Goal: Task Accomplishment & Management: Manage account settings

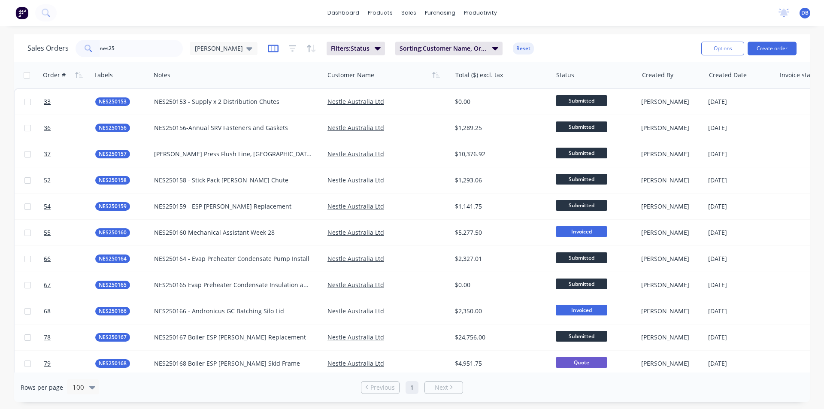
click at [268, 45] on icon "button" at bounding box center [273, 49] width 11 height 8
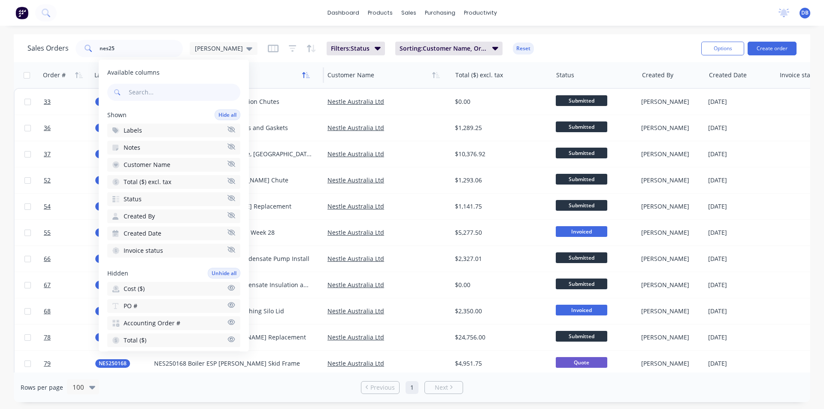
click at [304, 70] on button "button" at bounding box center [305, 75] width 13 height 13
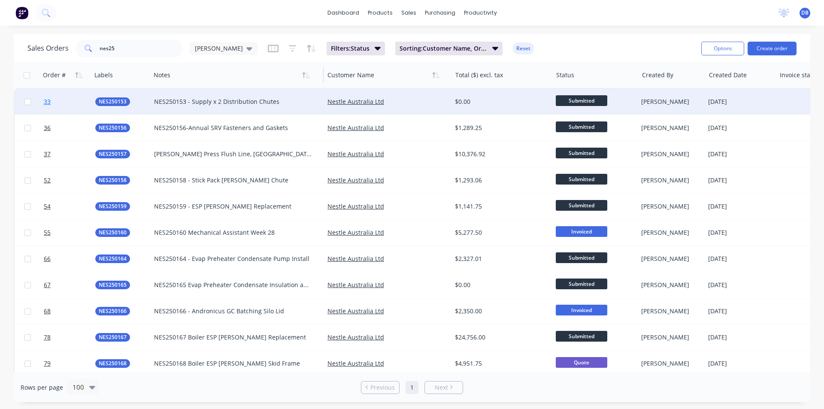
click at [52, 99] on link "33" at bounding box center [69, 102] width 51 height 26
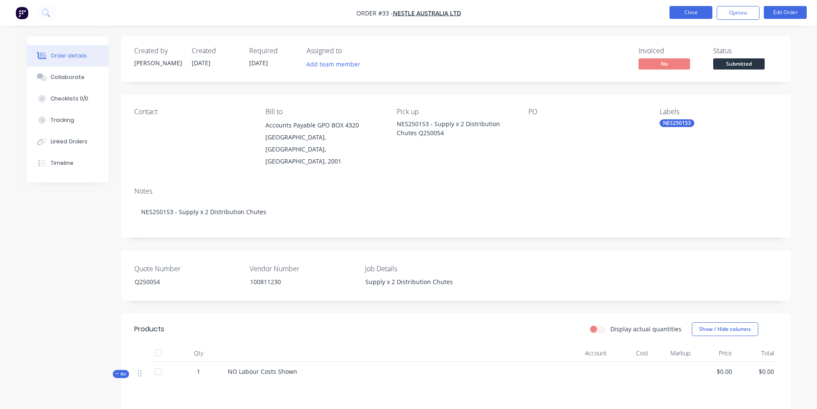
click at [703, 8] on button "Close" at bounding box center [691, 12] width 43 height 13
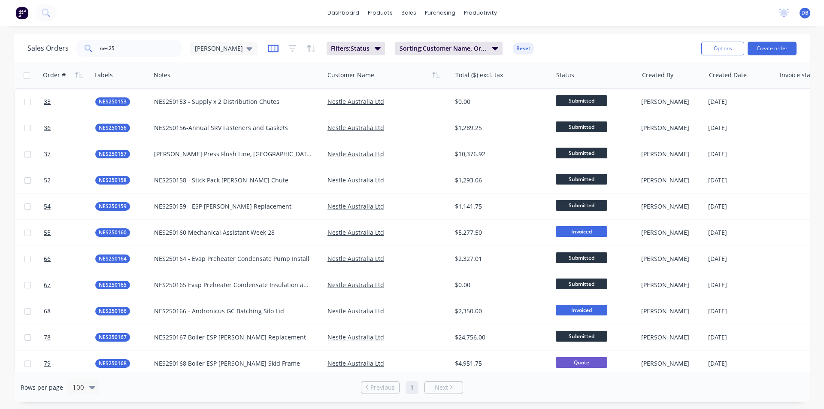
click at [268, 50] on icon "button" at bounding box center [273, 48] width 11 height 9
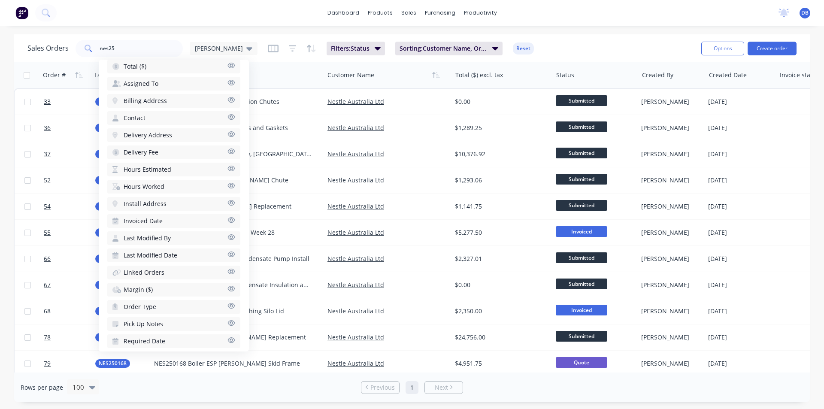
scroll to position [282, 0]
click at [248, 36] on div "Sales Orders nes25 Darren Filters: Status Sorting: Customer Name, Order # Reset…" at bounding box center [412, 48] width 796 height 28
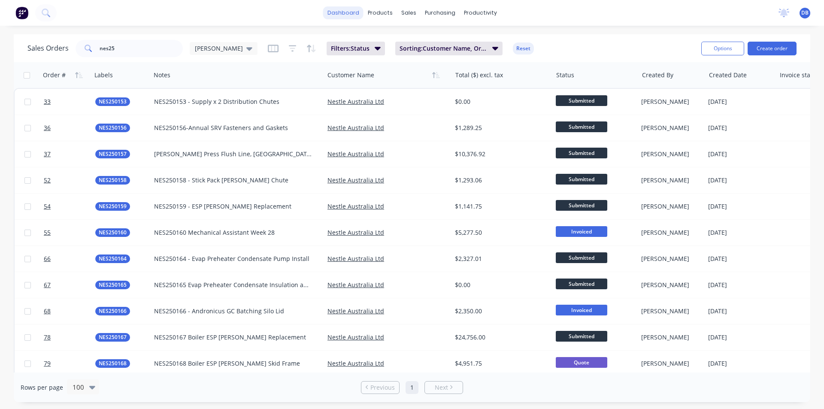
click at [336, 17] on link "dashboard" at bounding box center [343, 12] width 40 height 13
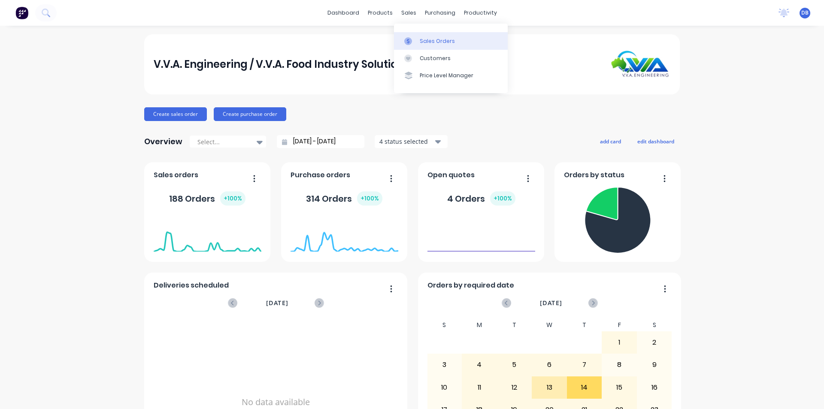
click at [420, 36] on link "Sales Orders" at bounding box center [451, 40] width 114 height 17
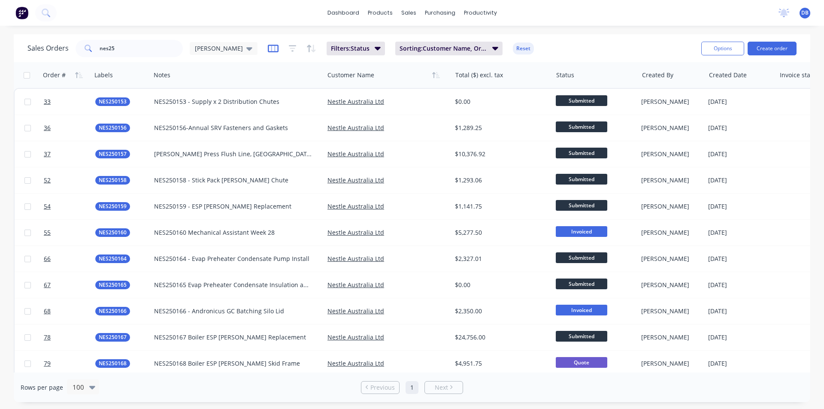
click at [268, 45] on icon "button" at bounding box center [273, 49] width 11 height 8
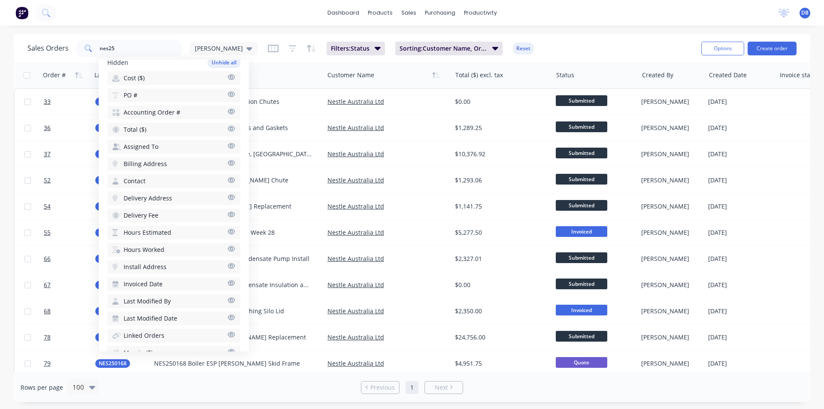
scroll to position [197, 0]
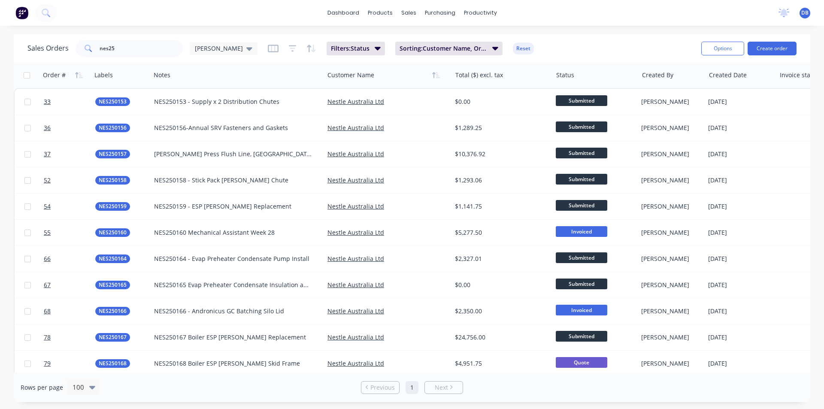
click at [185, 33] on div "dashboard products sales purchasing productivity dashboard products Product Cat…" at bounding box center [412, 204] width 824 height 409
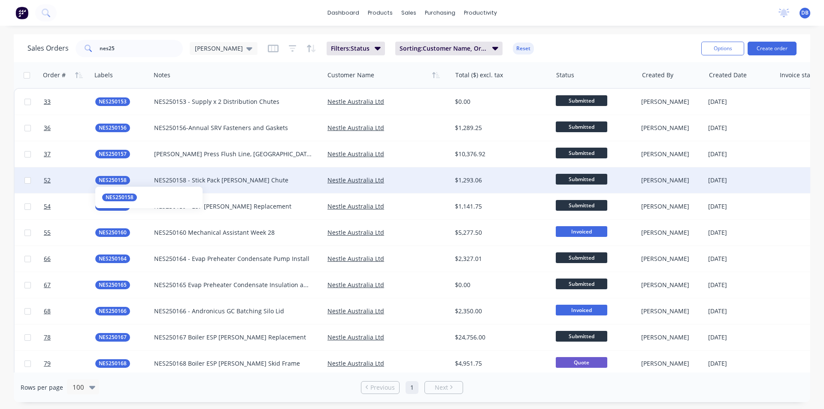
click at [109, 178] on span "NES250158" at bounding box center [113, 180] width 28 height 9
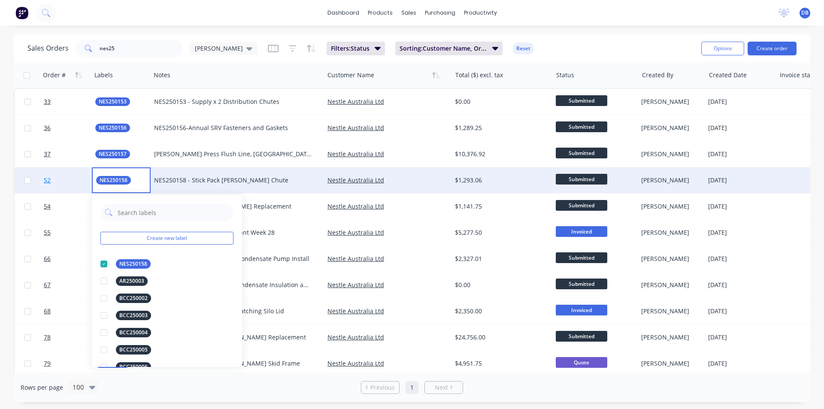
click at [53, 178] on link "52" at bounding box center [69, 180] width 51 height 26
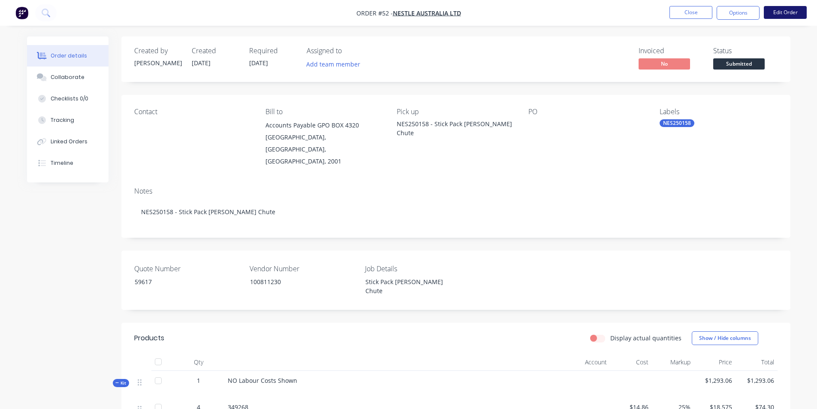
click at [772, 14] on button "Edit Order" at bounding box center [785, 12] width 43 height 13
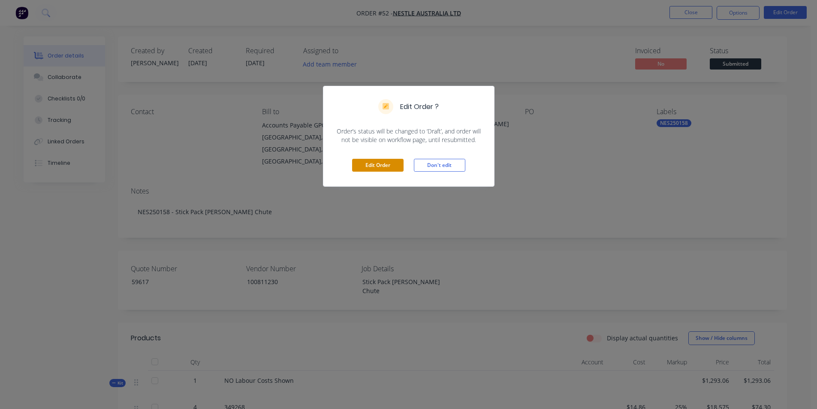
click at [355, 171] on button "Edit Order" at bounding box center [377, 165] width 51 height 13
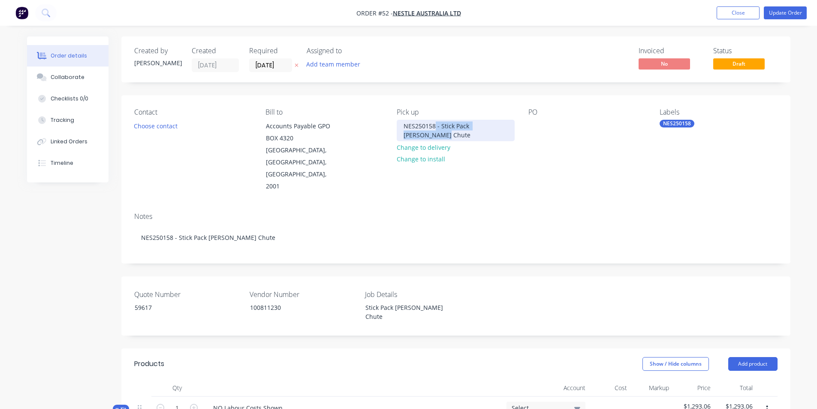
drag, startPoint x: 436, startPoint y: 136, endPoint x: 436, endPoint y: 130, distance: 6.0
click at [436, 130] on div "NES250158 - Stick Pack Smucker Chute" at bounding box center [456, 130] width 118 height 21
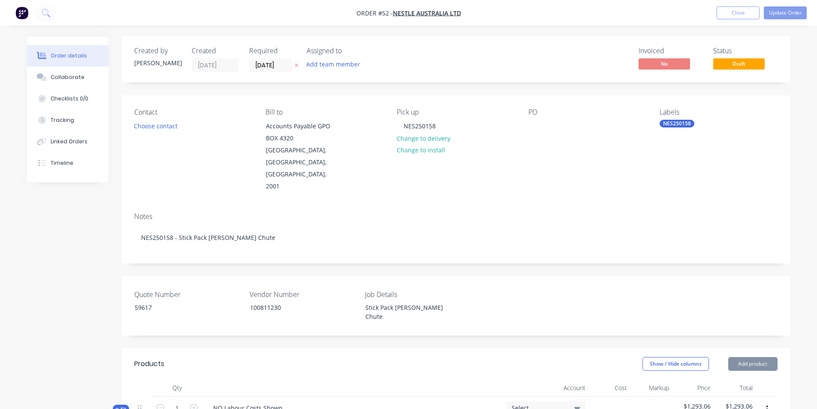
click at [475, 175] on div "Contact Choose contact Bill to Accounts Payable GPO BOX 4320 SYDNEY, New South …" at bounding box center [455, 150] width 669 height 110
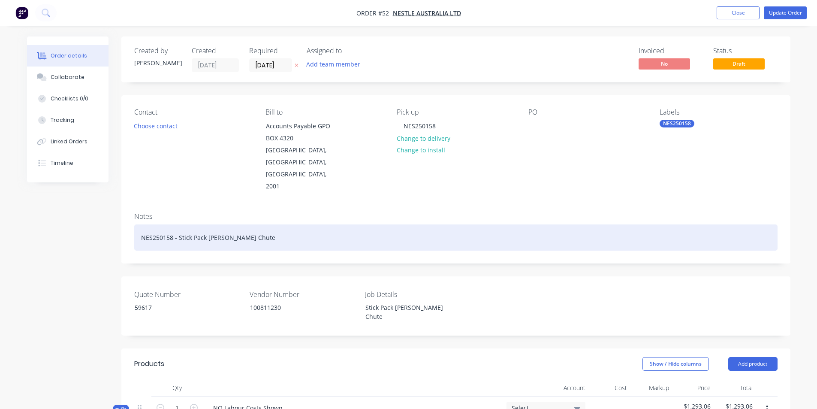
click at [296, 224] on div "NES250158 - Stick Pack Smucker Chute" at bounding box center [456, 237] width 644 height 26
drag, startPoint x: 277, startPoint y: 217, endPoint x: 124, endPoint y: 190, distance: 155.0
click at [124, 206] on div "Notes NES250158 - Stick Pack Smucker Chute" at bounding box center [455, 234] width 669 height 57
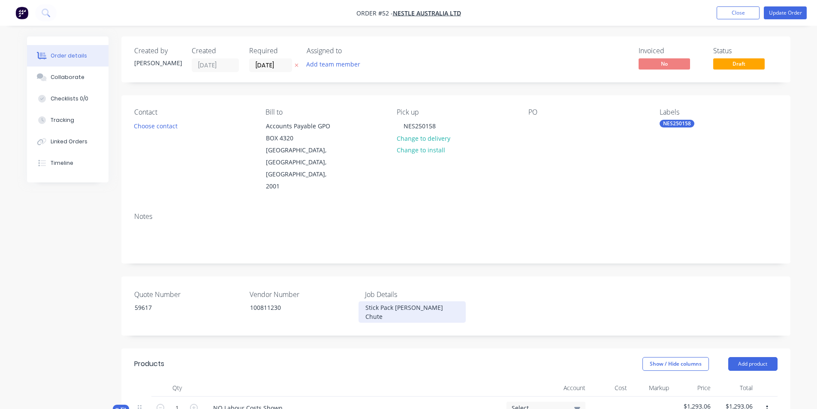
click at [435, 301] on div "Stick Pack [PERSON_NAME] Chute" at bounding box center [412, 311] width 107 height 21
copy div "Stick Pack [PERSON_NAME] Chute"
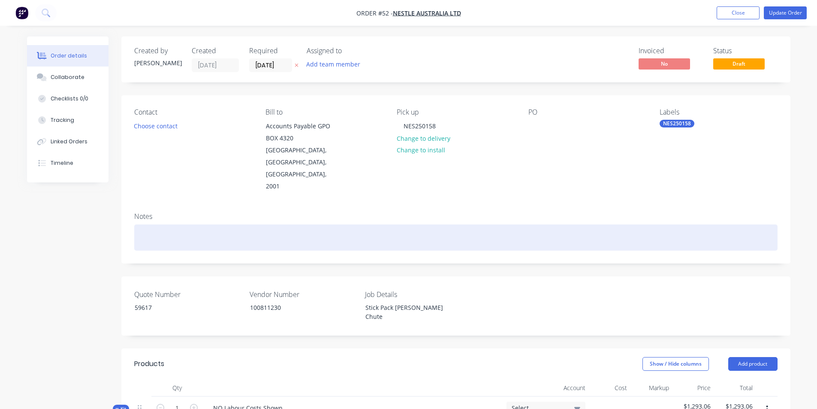
click at [267, 224] on div at bounding box center [456, 237] width 644 height 26
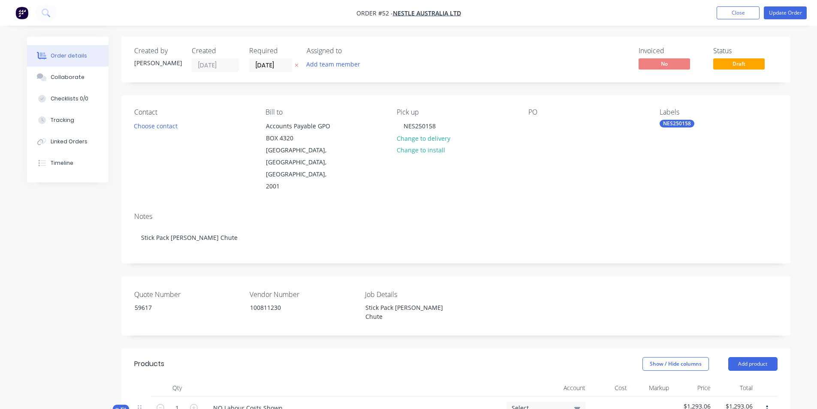
click at [435, 289] on label "Job Details" at bounding box center [418, 294] width 107 height 10
click at [384, 301] on div "Stick Pack [PERSON_NAME] Chute" at bounding box center [412, 311] width 107 height 21
drag, startPoint x: 410, startPoint y: 125, endPoint x: 431, endPoint y: 127, distance: 21.2
click at [431, 127] on div "NES250158" at bounding box center [420, 126] width 46 height 12
click at [375, 301] on div "Stick Pack [PERSON_NAME] Chute" at bounding box center [412, 311] width 107 height 21
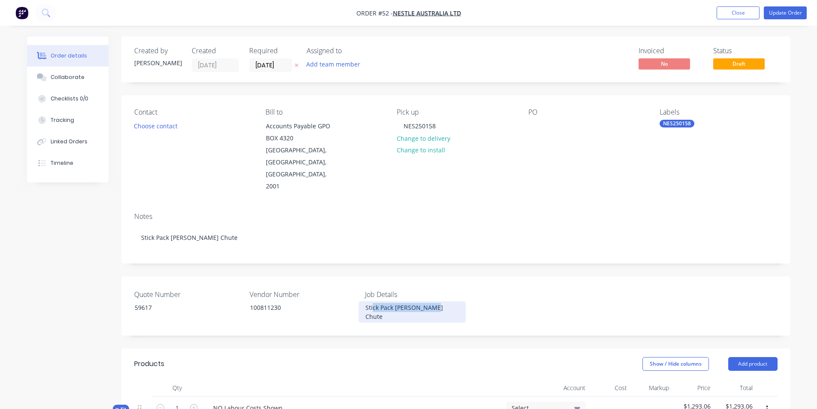
drag, startPoint x: 374, startPoint y: 284, endPoint x: 435, endPoint y: 284, distance: 61.4
click at [435, 301] on div "Stick Pack [PERSON_NAME] Chute" at bounding box center [412, 311] width 107 height 21
click at [413, 127] on div "NES250158" at bounding box center [420, 126] width 46 height 12
click at [782, 12] on button "Update Order" at bounding box center [785, 12] width 43 height 13
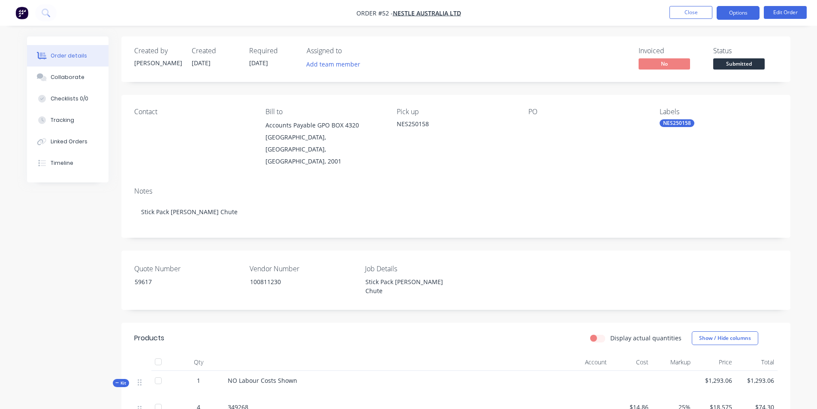
click at [742, 18] on button "Options" at bounding box center [738, 13] width 43 height 14
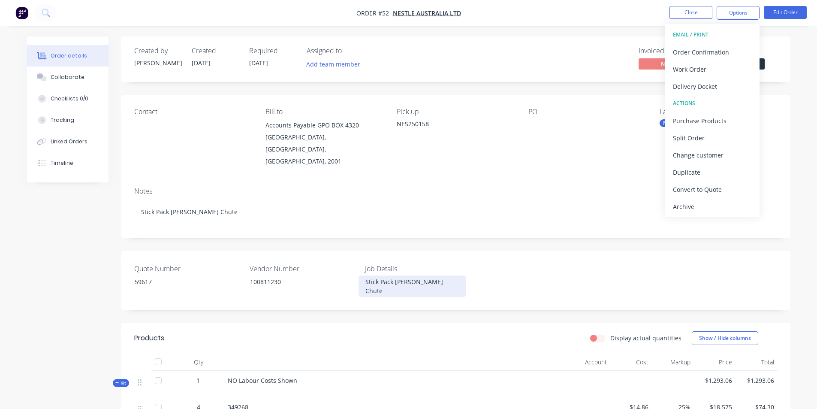
click at [369, 275] on div "Stick Pack [PERSON_NAME] Chute" at bounding box center [412, 285] width 107 height 21
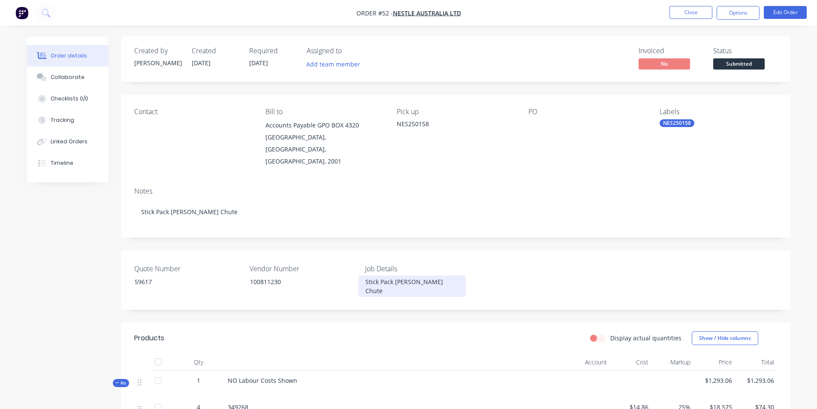
click at [367, 275] on div "Stick Pack [PERSON_NAME] Chute" at bounding box center [412, 285] width 107 height 21
click at [735, 13] on button "Options" at bounding box center [738, 13] width 43 height 14
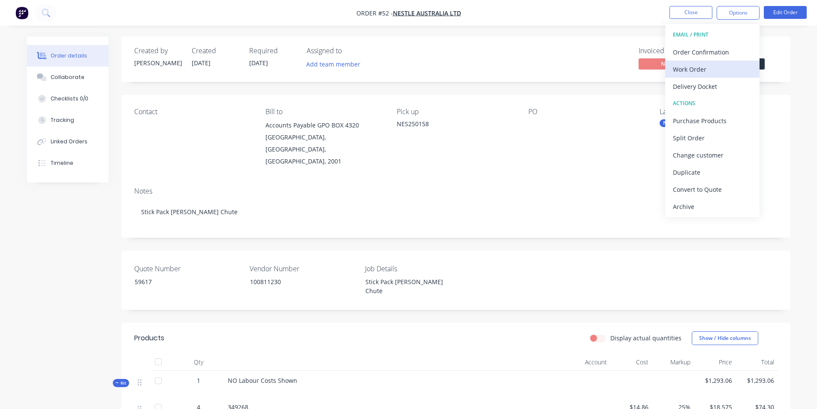
click at [713, 69] on div "Work Order" at bounding box center [712, 69] width 79 height 12
click at [710, 67] on div "With pricing" at bounding box center [712, 69] width 79 height 12
click at [679, 72] on div "Work Order" at bounding box center [712, 69] width 79 height 12
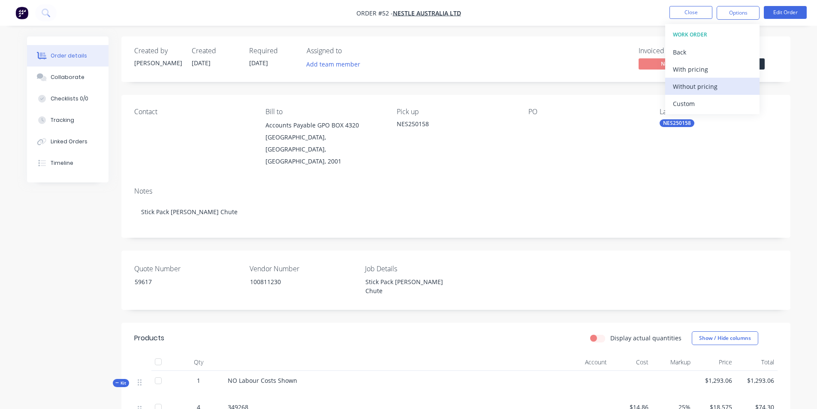
click at [684, 82] on div "Without pricing" at bounding box center [712, 86] width 79 height 12
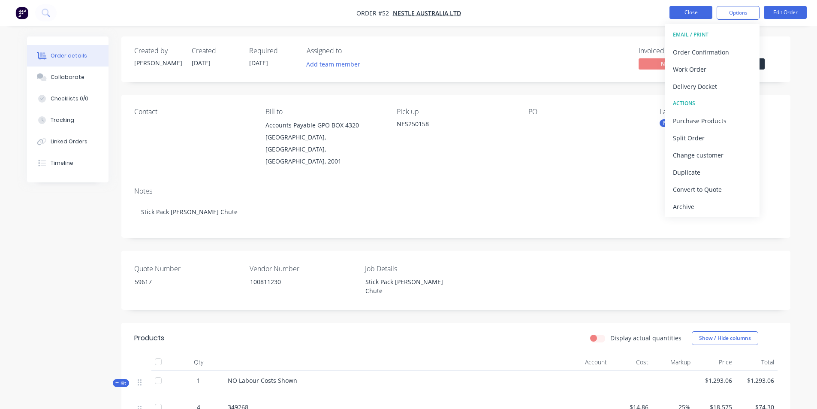
click at [693, 11] on button "Close" at bounding box center [691, 12] width 43 height 13
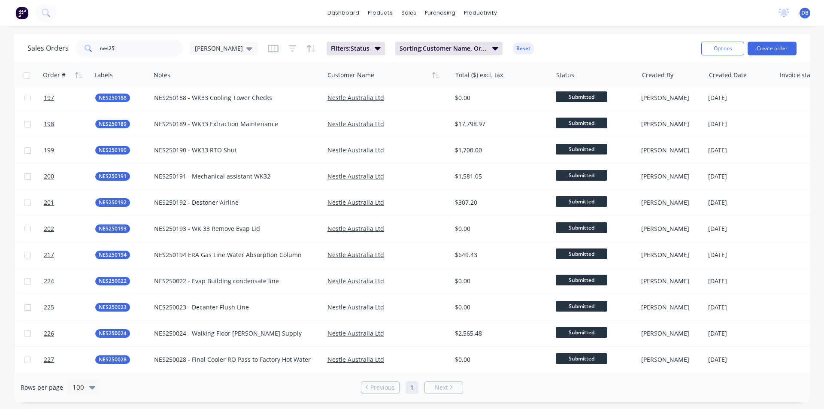
scroll to position [572, 0]
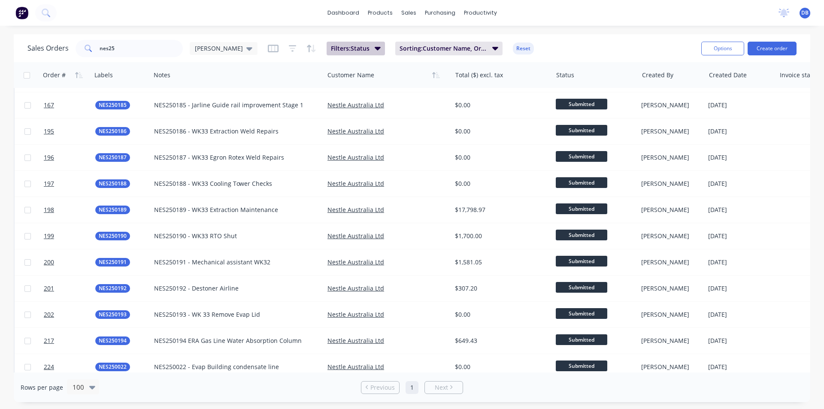
click at [375, 48] on icon "button" at bounding box center [378, 48] width 6 height 3
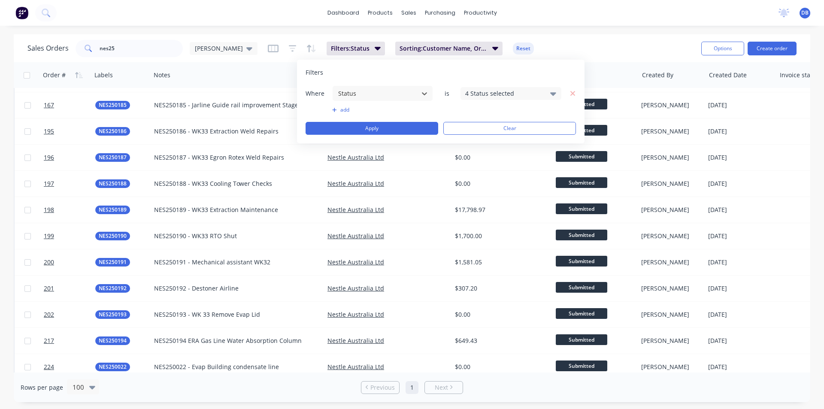
click at [558, 48] on div "Sales Orders nes25 Darren Filters: Status Sorting: Customer Name, Order # Reset" at bounding box center [360, 48] width 667 height 21
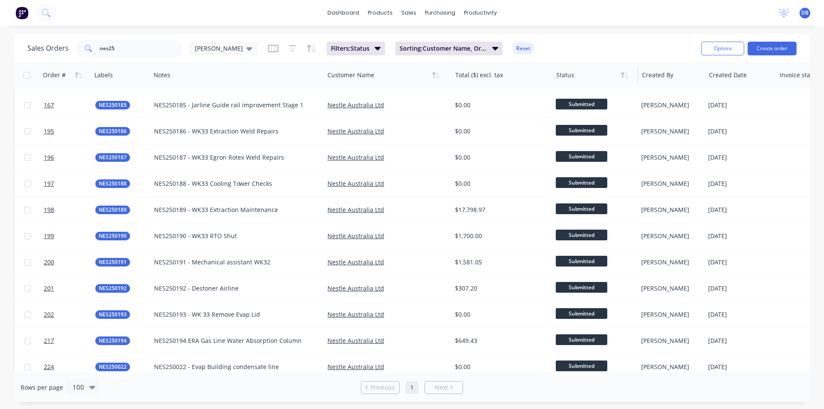
click at [565, 76] on div at bounding box center [593, 75] width 75 height 17
click at [623, 79] on button "button" at bounding box center [624, 75] width 13 height 13
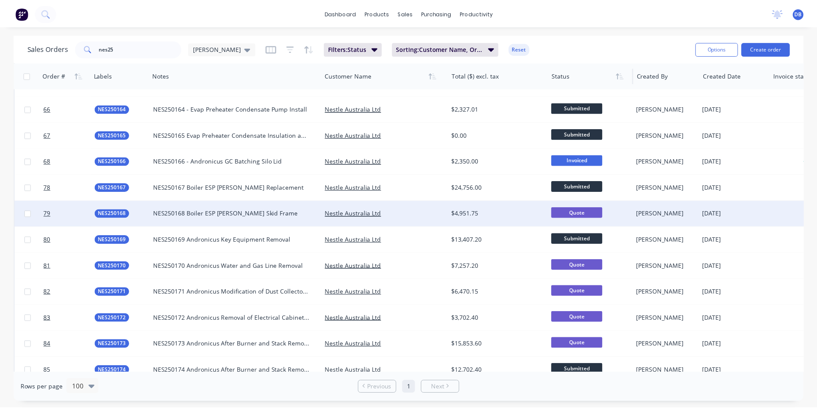
scroll to position [215, 0]
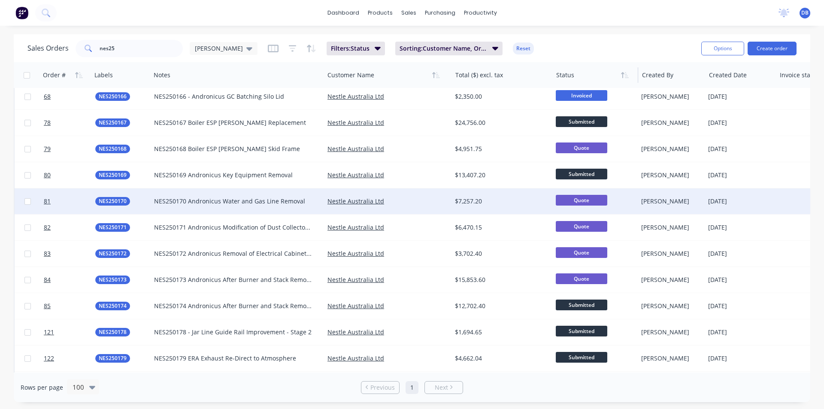
click at [463, 202] on div "$7,257.20" at bounding box center [499, 201] width 89 height 9
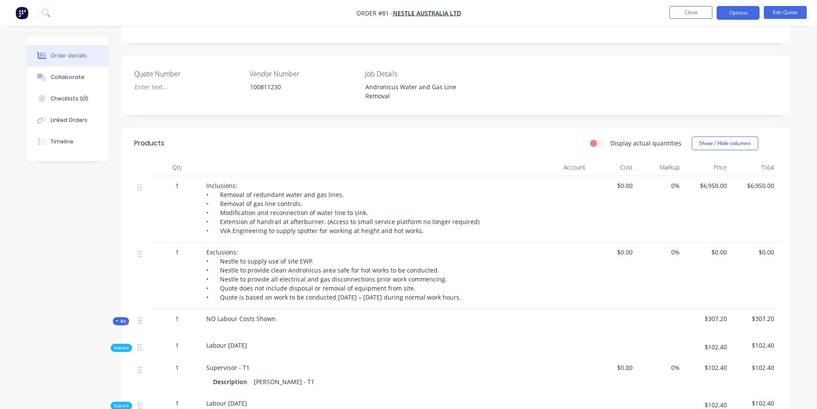
scroll to position [215, 0]
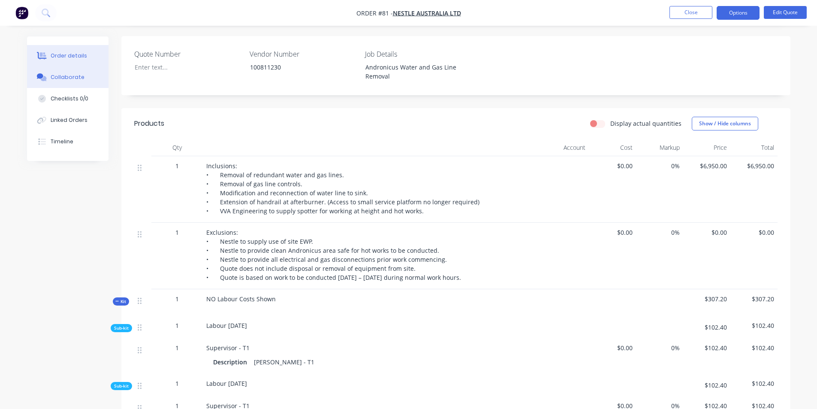
click at [72, 81] on div "Collaborate" at bounding box center [68, 77] width 34 height 8
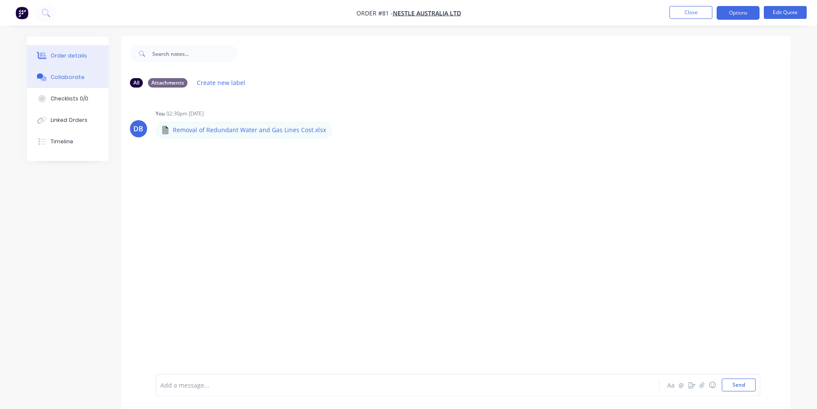
click at [50, 55] on button "Order details" at bounding box center [68, 55] width 82 height 21
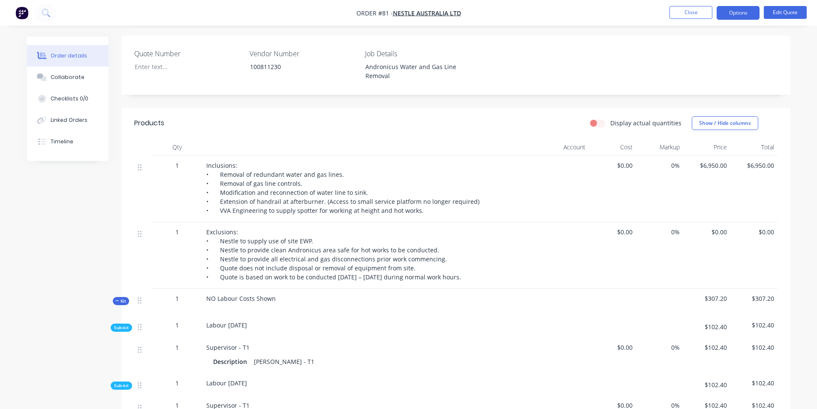
scroll to position [215, 0]
drag, startPoint x: 772, startPoint y: 154, endPoint x: 739, endPoint y: 154, distance: 33.0
click at [739, 161] on span "$6,950.00" at bounding box center [754, 165] width 40 height 9
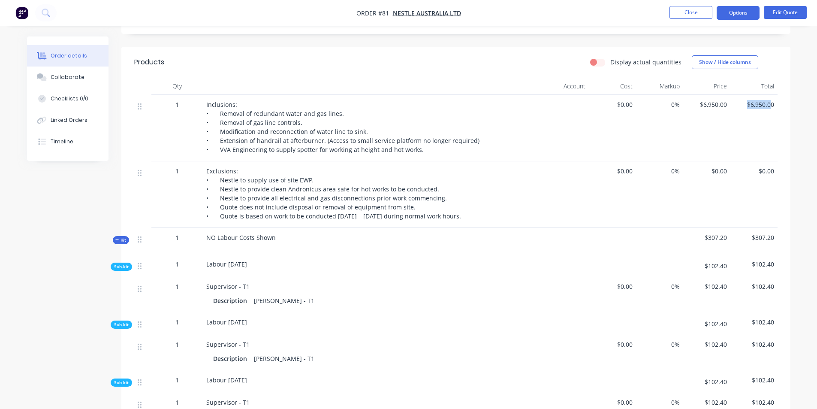
scroll to position [264, 0]
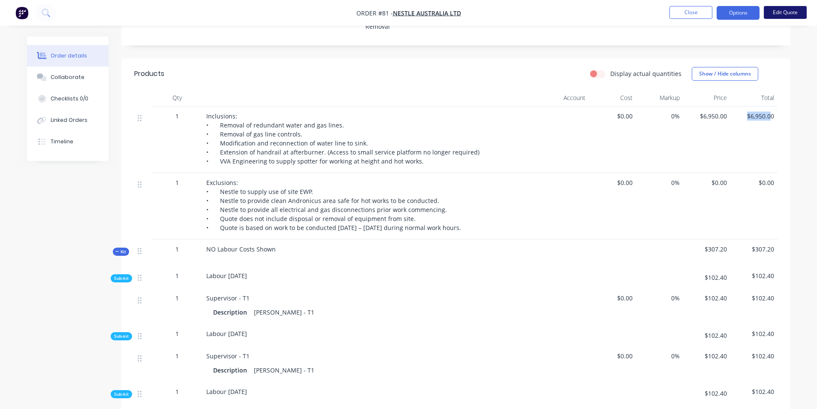
click at [792, 16] on button "Edit Quote" at bounding box center [785, 12] width 43 height 13
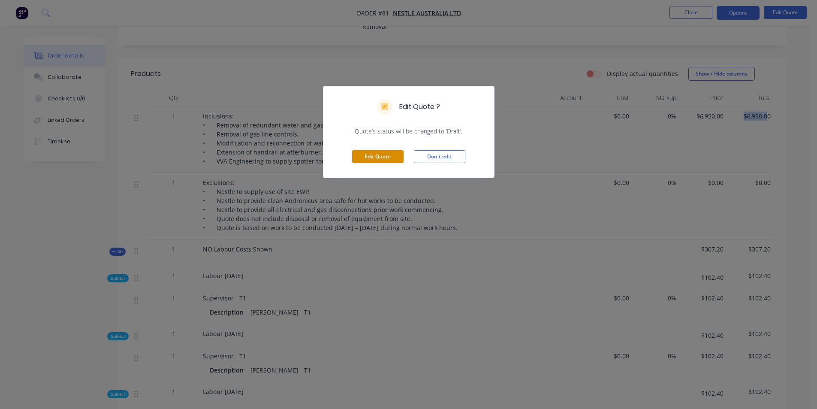
click at [375, 158] on button "Edit Quote" at bounding box center [377, 156] width 51 height 13
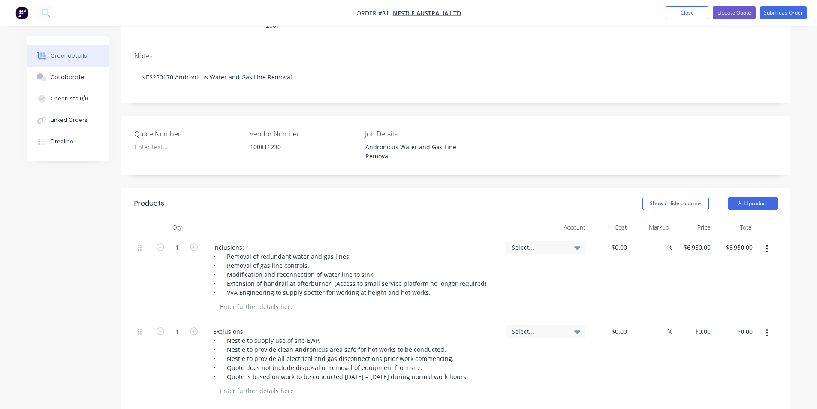
scroll to position [215, 0]
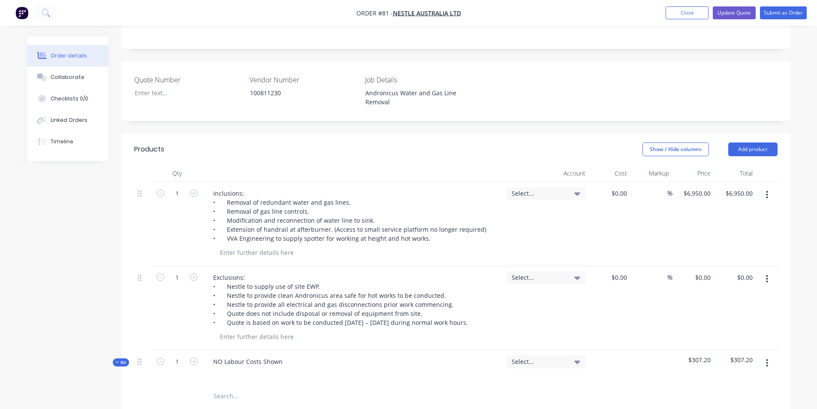
click at [767, 190] on icon "button" at bounding box center [767, 194] width 2 height 9
click at [724, 245] on div "Delete" at bounding box center [737, 251] width 66 height 12
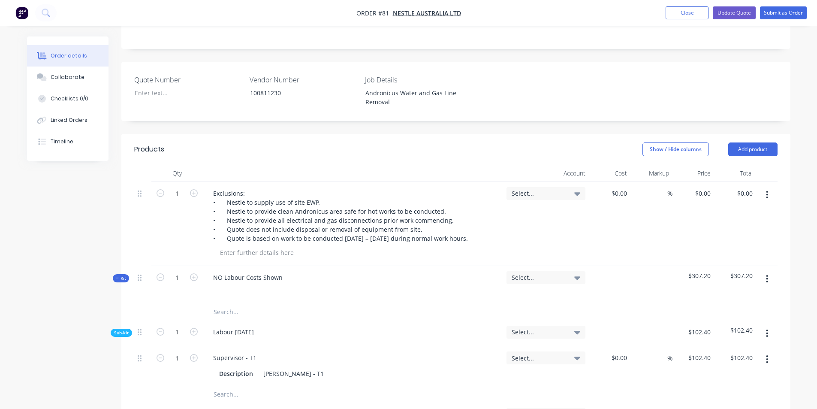
click at [765, 187] on button "button" at bounding box center [767, 194] width 20 height 15
click at [732, 245] on div "Delete" at bounding box center [737, 251] width 66 height 12
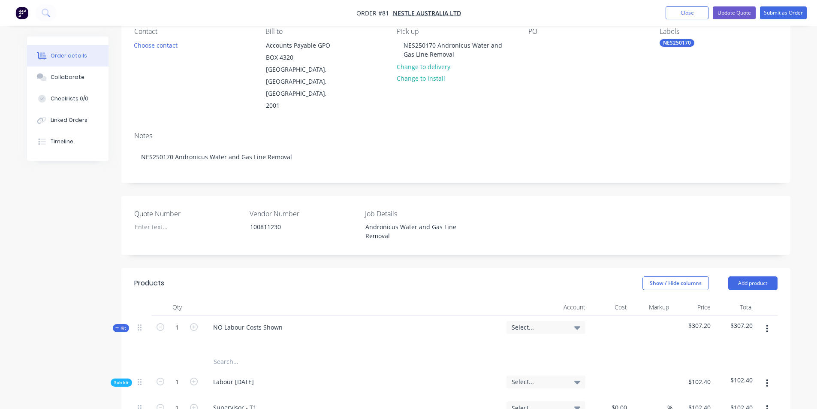
scroll to position [0, 0]
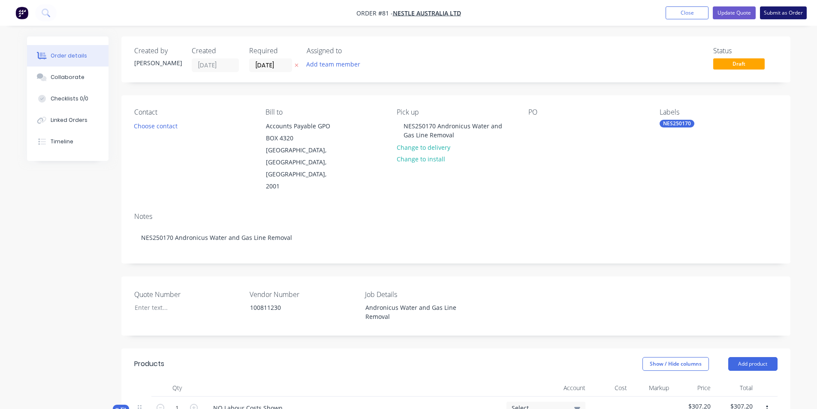
click at [782, 15] on button "Submit as Order" at bounding box center [783, 12] width 47 height 13
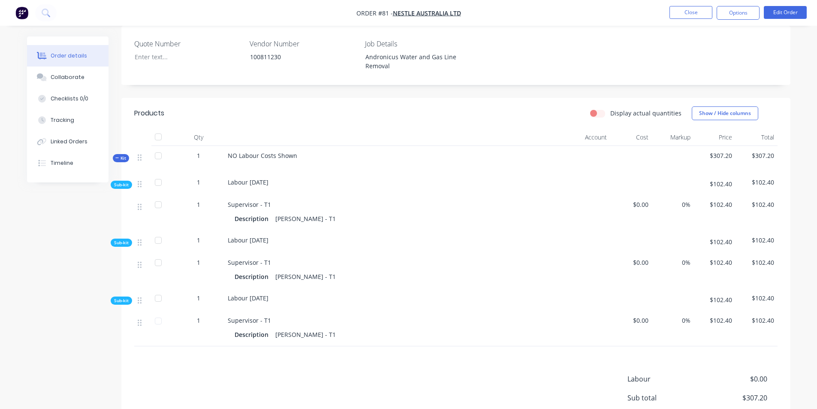
scroll to position [300, 0]
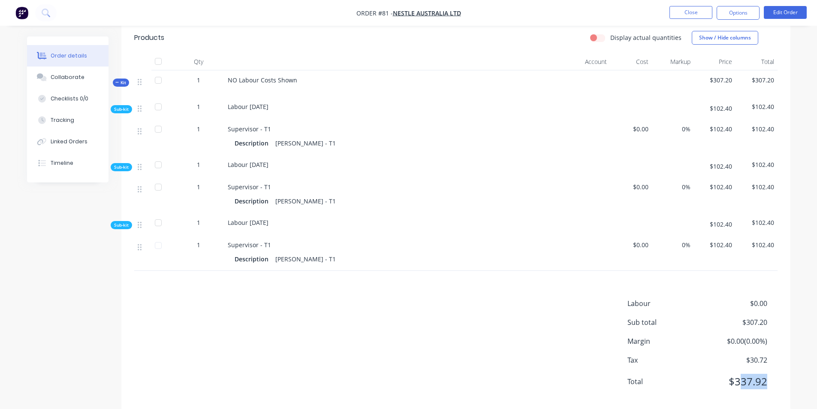
drag, startPoint x: 740, startPoint y: 365, endPoint x: 768, endPoint y: 365, distance: 27.5
click at [768, 374] on div "Total $337.92" at bounding box center [703, 381] width 150 height 15
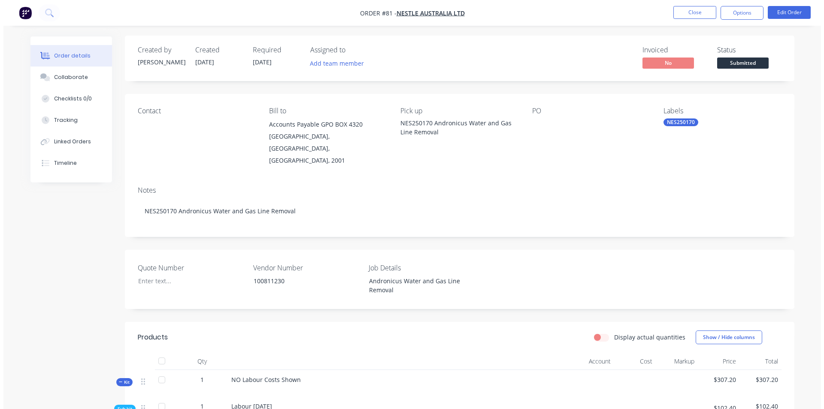
scroll to position [0, 0]
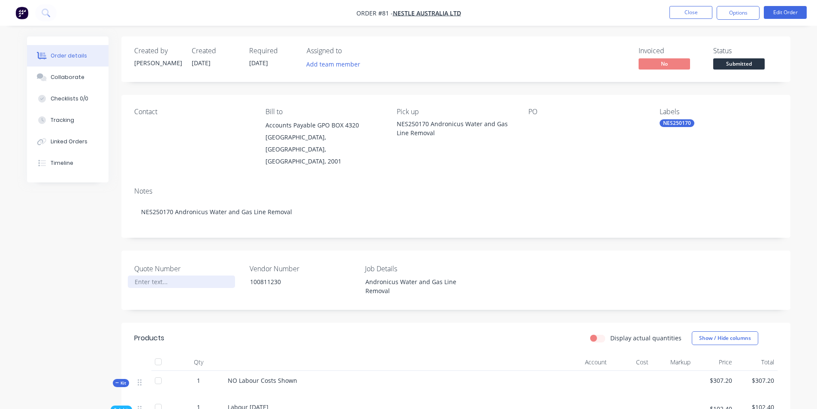
click at [177, 275] on div at bounding box center [181, 281] width 107 height 12
click at [697, 12] on button "Close" at bounding box center [691, 12] width 43 height 13
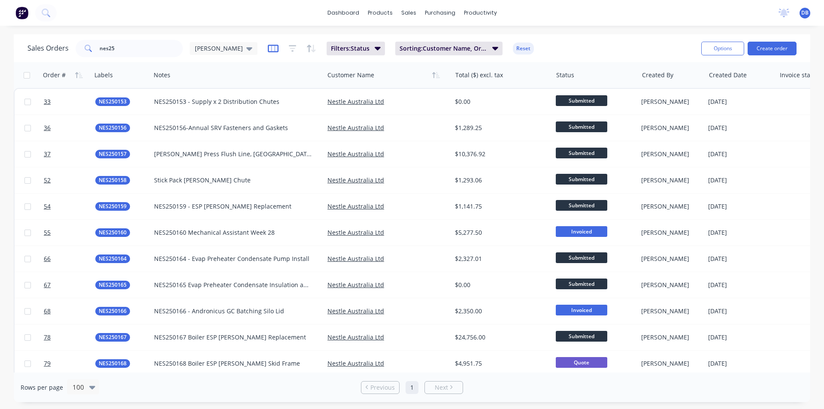
click at [268, 51] on icon "button" at bounding box center [273, 48] width 11 height 9
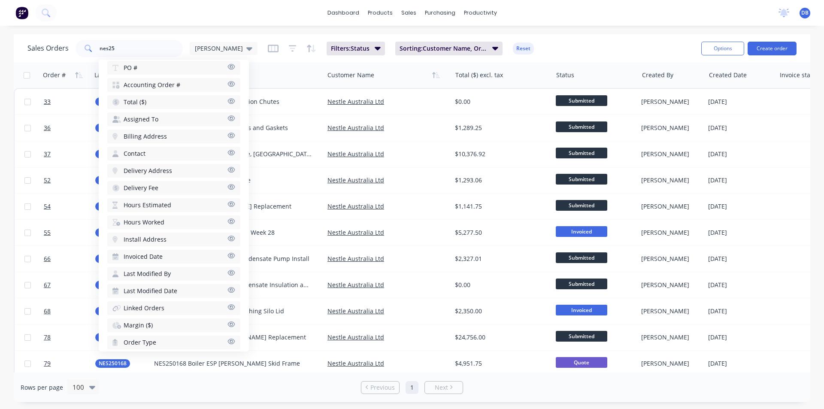
scroll to position [197, 0]
click at [511, 41] on div "Sales Orders nes25 Darren Filters: Status Sorting: Customer Name, Order # Reset" at bounding box center [360, 48] width 667 height 21
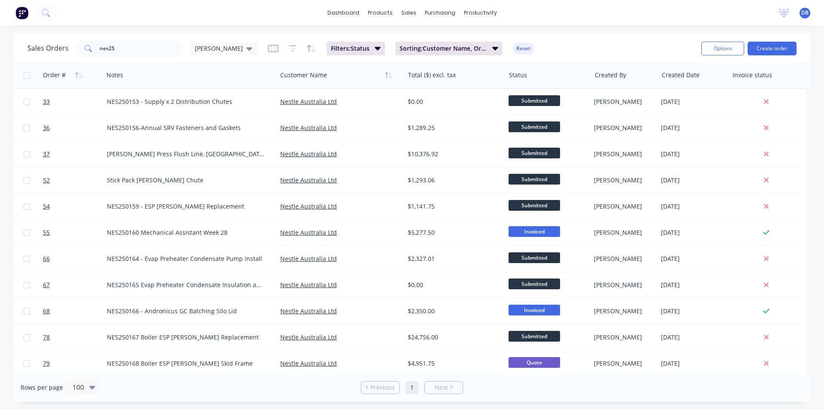
scroll to position [0, 0]
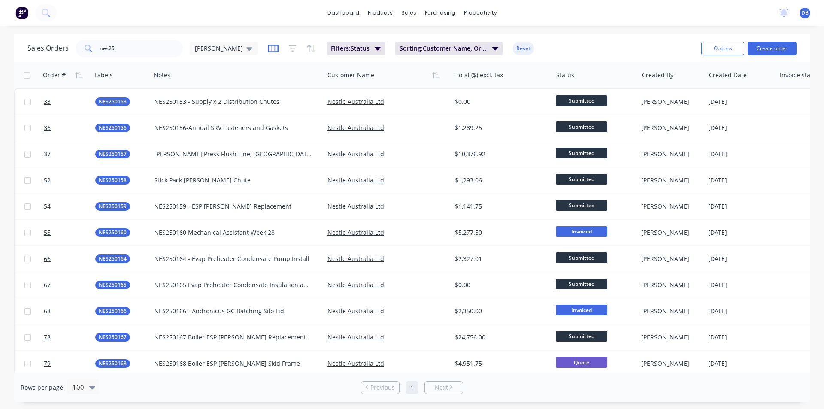
click at [271, 50] on icon "button" at bounding box center [273, 48] width 4 height 6
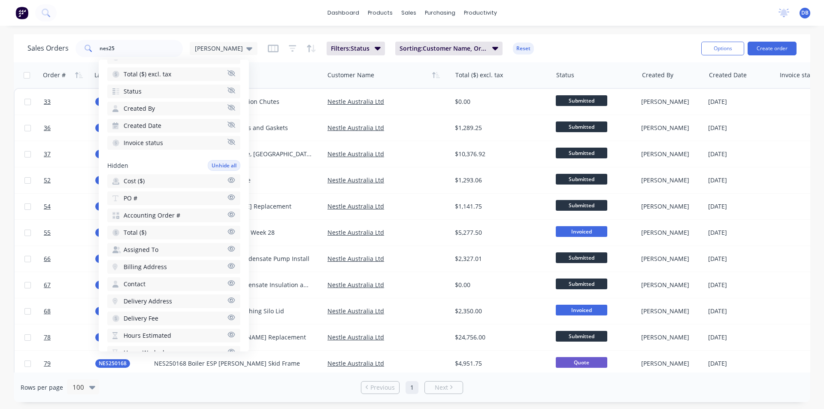
scroll to position [129, 0]
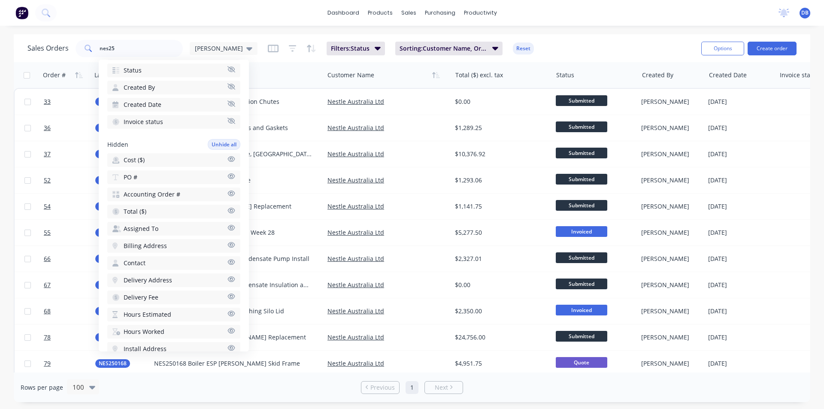
click at [225, 155] on button "Cost ($)" at bounding box center [173, 160] width 133 height 14
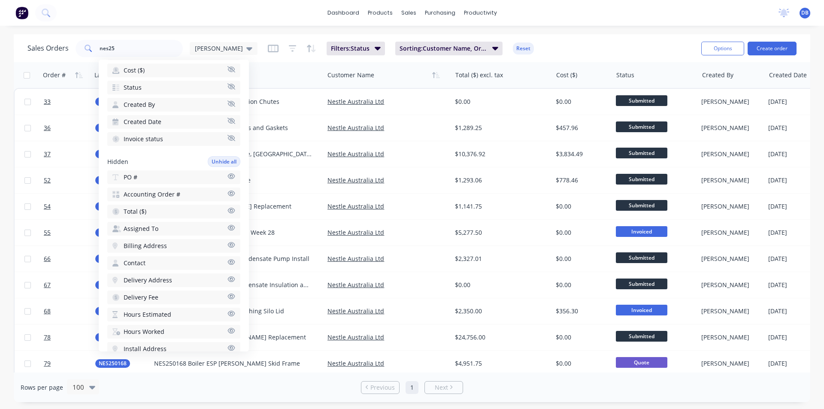
click at [517, 37] on div "Sales Orders nes25 Darren Filters: Status Sorting: Customer Name, Order # Reset…" at bounding box center [412, 48] width 796 height 28
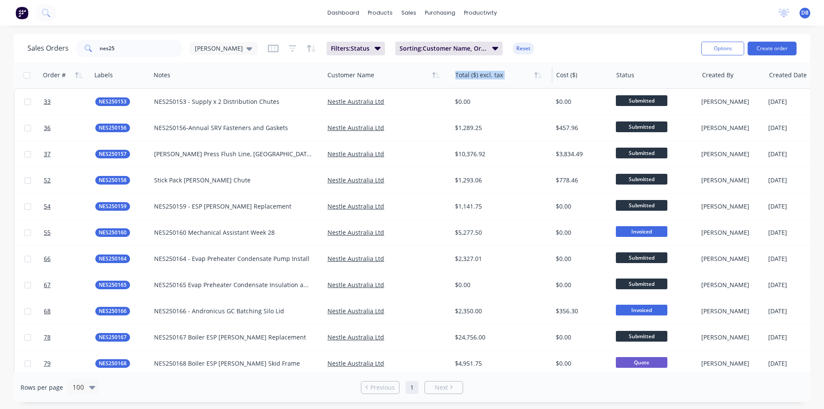
drag, startPoint x: 561, startPoint y: 74, endPoint x: 481, endPoint y: 75, distance: 79.8
click at [481, 75] on div "Order # Labels Notes Customer Name Total ($) excl. tax Cost ($) Status Created …" at bounding box center [465, 75] width 902 height 26
click at [606, 77] on div at bounding box center [581, 75] width 51 height 17
click at [605, 40] on div "Sales Orders nes25 Darren Filters: Status Sorting: Customer Name, Order # Reset" at bounding box center [360, 48] width 667 height 21
click at [224, 47] on div "[PERSON_NAME]" at bounding box center [224, 48] width 68 height 13
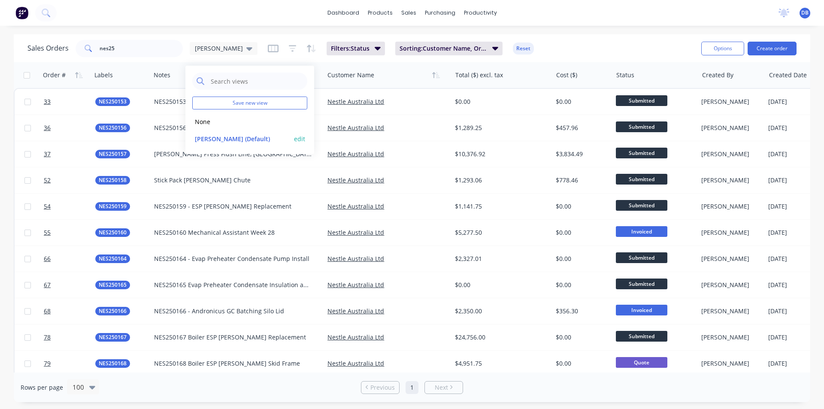
click at [294, 139] on button "edit" at bounding box center [299, 138] width 11 height 9
click at [367, 120] on button "Update" at bounding box center [359, 119] width 57 height 14
click at [592, 49] on div "Sales Orders nes25 Darren Filters: Status Sorting: Customer Name, Order # Reset" at bounding box center [360, 48] width 667 height 21
click at [360, 17] on link "dashboard" at bounding box center [343, 12] width 40 height 13
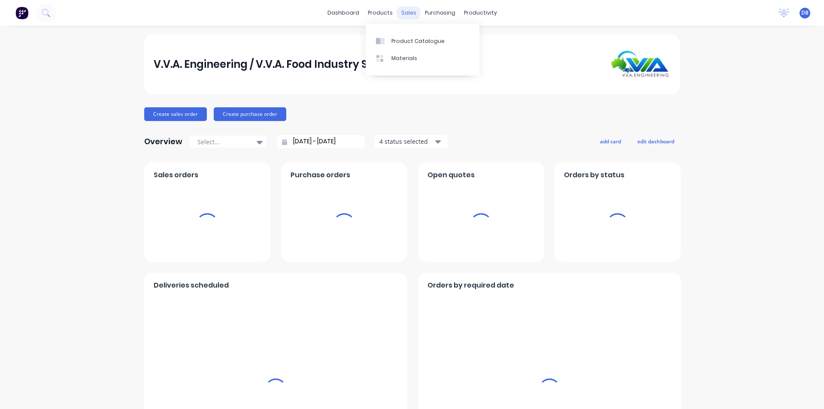
click at [406, 13] on div "sales" at bounding box center [409, 12] width 24 height 13
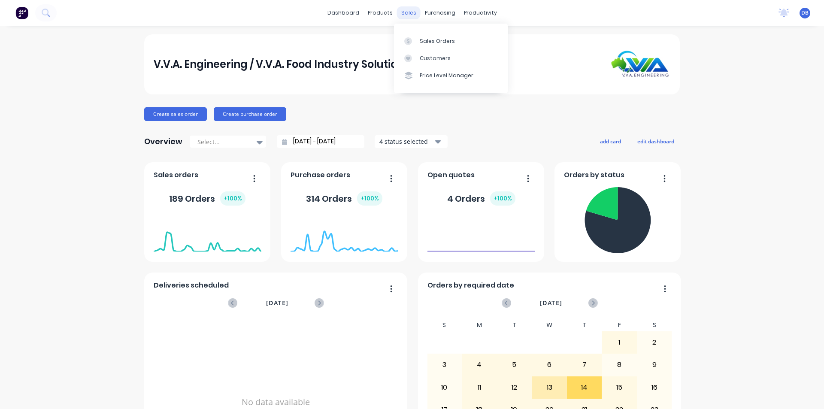
click at [410, 12] on div "sales" at bounding box center [409, 12] width 24 height 13
click at [419, 32] on link "Sales Orders" at bounding box center [451, 40] width 114 height 17
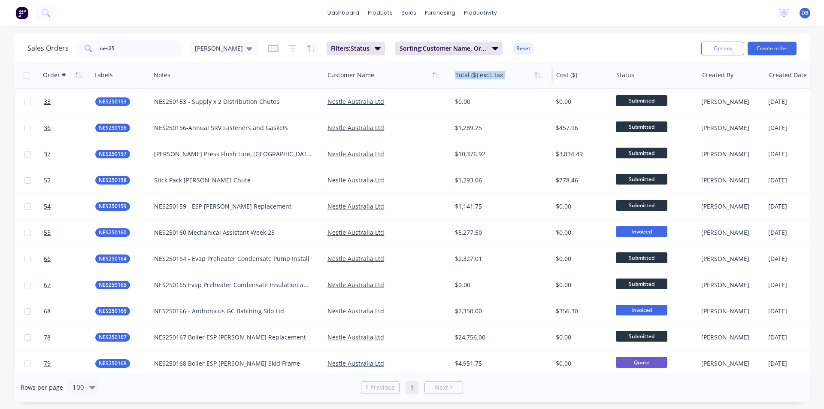
drag, startPoint x: 575, startPoint y: 78, endPoint x: 496, endPoint y: 81, distance: 78.6
click at [496, 81] on div "Order # Labels Notes Customer Name Total ($) excl. tax Cost ($) Status Created …" at bounding box center [465, 75] width 902 height 26
click at [572, 51] on div "Sales Orders nes25 Darren Filters: Status Sorting: Customer Name, Order # Reset" at bounding box center [360, 48] width 667 height 21
drag, startPoint x: 586, startPoint y: 76, endPoint x: 494, endPoint y: 76, distance: 92.3
click at [494, 76] on div "Order # Labels Notes Customer Name Total ($) excl. tax Cost ($) Status Created …" at bounding box center [465, 75] width 902 height 26
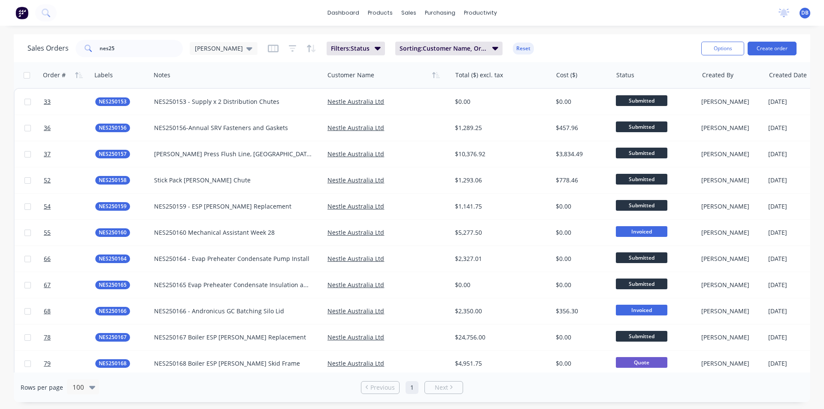
click at [575, 46] on div "Sales Orders nes25 Darren Filters: Status Sorting: Customer Name, Order # Reset" at bounding box center [360, 48] width 667 height 21
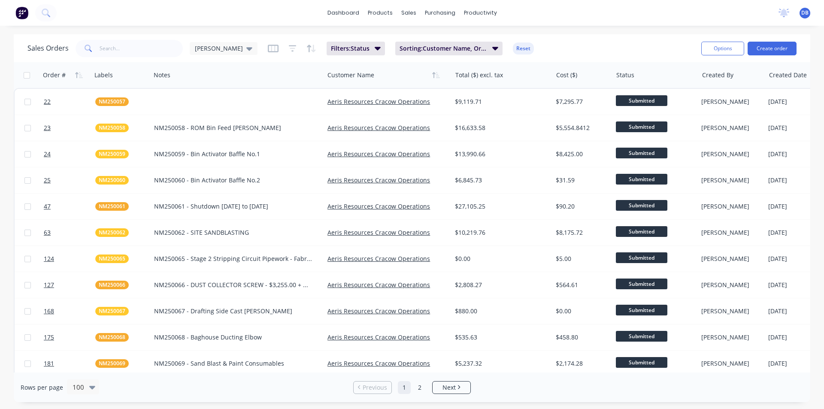
click at [237, 48] on div "Sales Orders [PERSON_NAME]: Status Sorting: Customer Name, Order # Reset" at bounding box center [360, 48] width 667 height 21
click at [268, 48] on icon "button" at bounding box center [273, 48] width 11 height 9
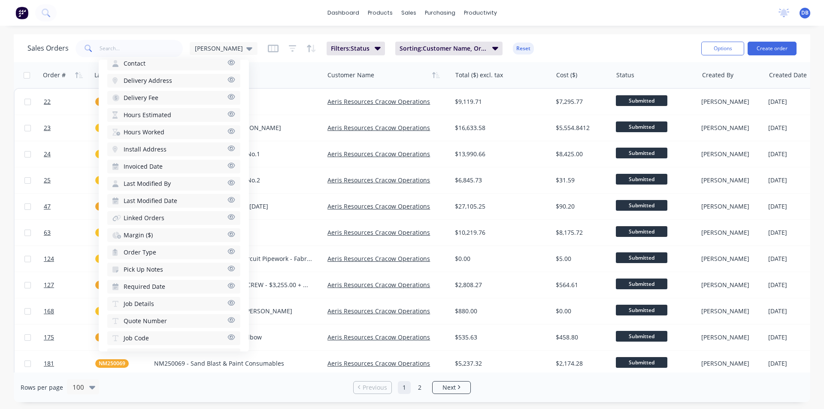
scroll to position [351, 0]
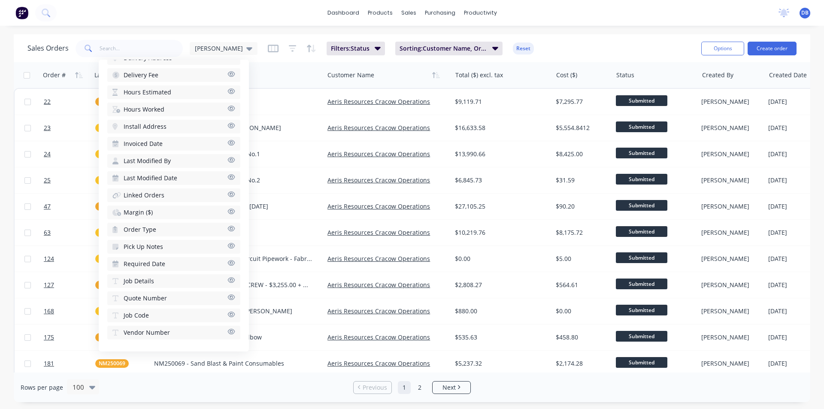
click at [227, 280] on icon "button" at bounding box center [231, 280] width 8 height 6
click at [228, 314] on icon "button" at bounding box center [231, 314] width 7 height 6
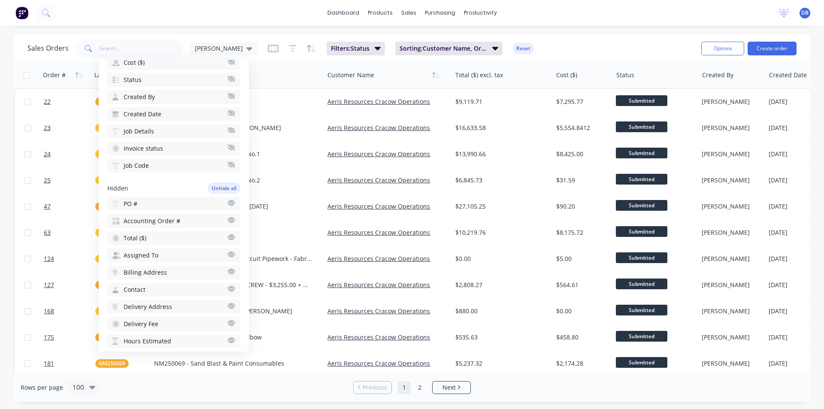
scroll to position [8, 0]
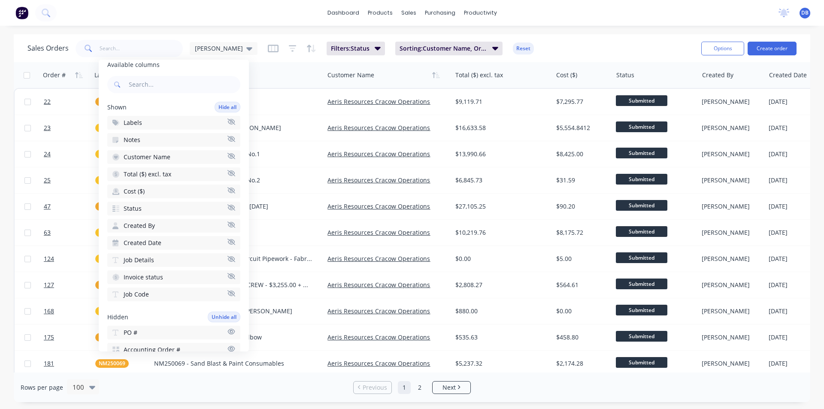
click at [227, 140] on icon "button" at bounding box center [231, 139] width 8 height 6
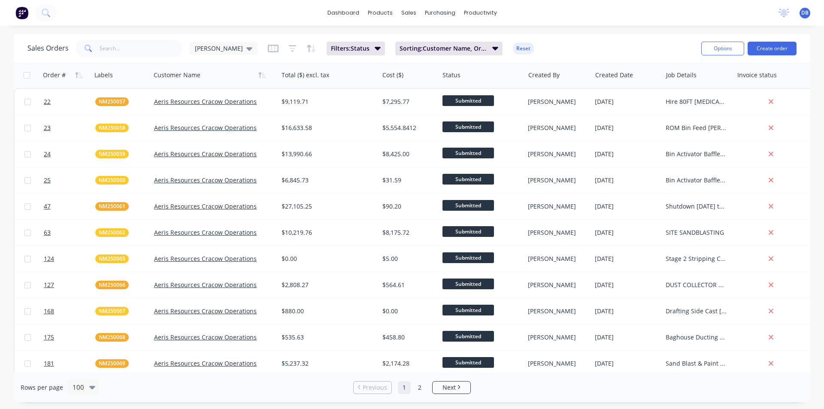
click at [548, 41] on div "Sales Orders [PERSON_NAME]: Status Sorting: Customer Name, Order # Reset" at bounding box center [360, 48] width 667 height 21
drag, startPoint x: 687, startPoint y: 76, endPoint x: 299, endPoint y: 77, distance: 387.4
click at [299, 77] on div "Order # Labels Customer Name Total ($) excl. tax Cost ($) Status Created By Cre…" at bounding box center [442, 75] width 856 height 26
click at [658, 51] on div "Sales Orders [PERSON_NAME]: Status Sorting: Customer Name, Order # Reset" at bounding box center [360, 48] width 667 height 21
click at [802, 9] on span "DB" at bounding box center [804, 13] width 7 height 8
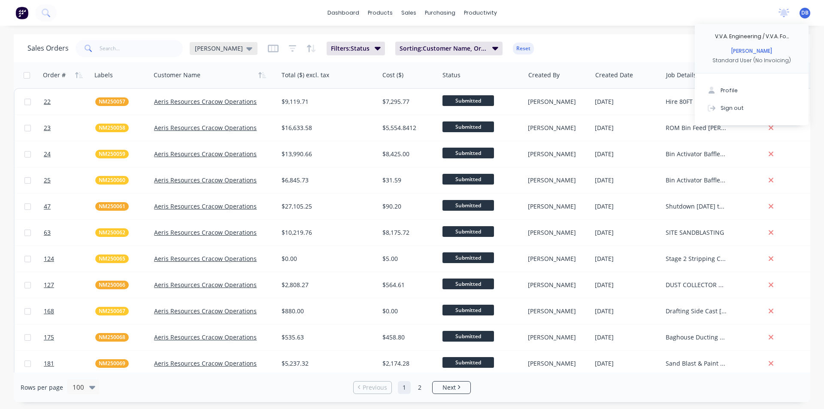
click at [246, 49] on icon at bounding box center [249, 48] width 6 height 3
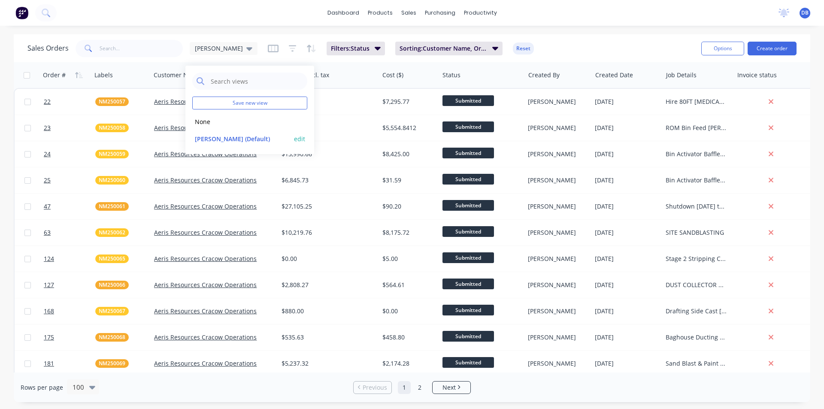
click at [298, 139] on button "edit" at bounding box center [299, 138] width 11 height 9
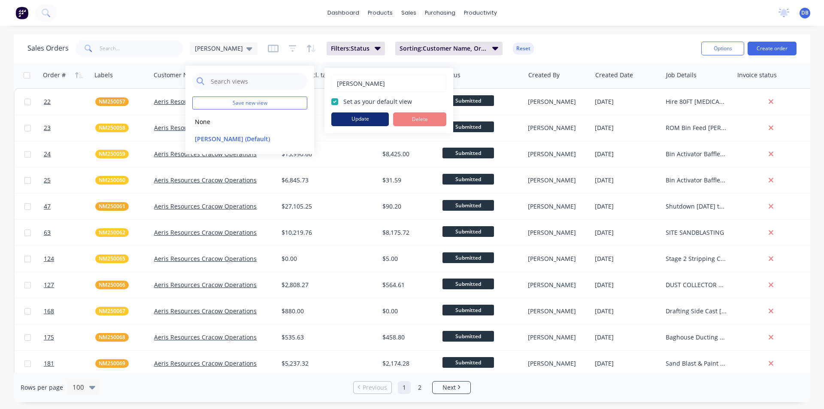
click at [348, 119] on button "Update" at bounding box center [359, 119] width 57 height 14
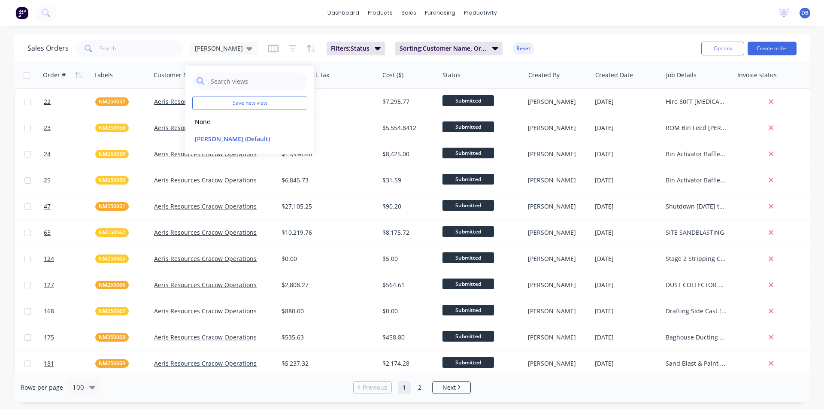
click at [800, 14] on div "DB V.V.A. Engineering / V.V.A. Fo... [PERSON_NAME] Standard User (No Invoicing)…" at bounding box center [804, 13] width 11 height 11
click at [804, 15] on span "DB" at bounding box center [804, 13] width 7 height 8
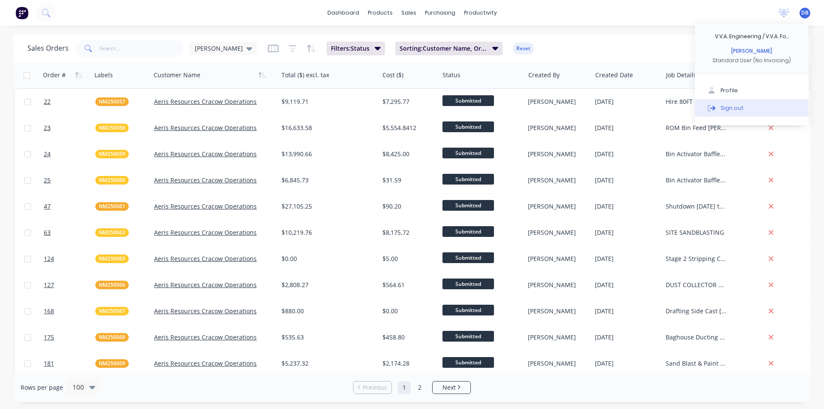
click at [725, 109] on div "Sign out" at bounding box center [731, 108] width 23 height 8
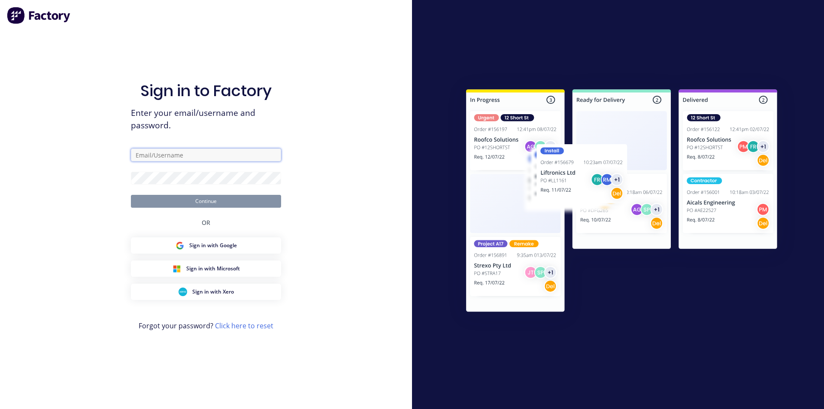
type input "[PERSON_NAME][EMAIL_ADDRESS][DOMAIN_NAME]"
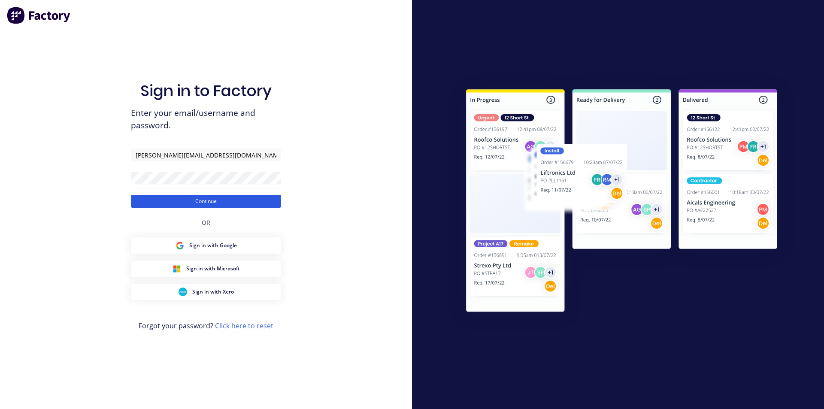
click at [229, 200] on button "Continue" at bounding box center [206, 201] width 150 height 13
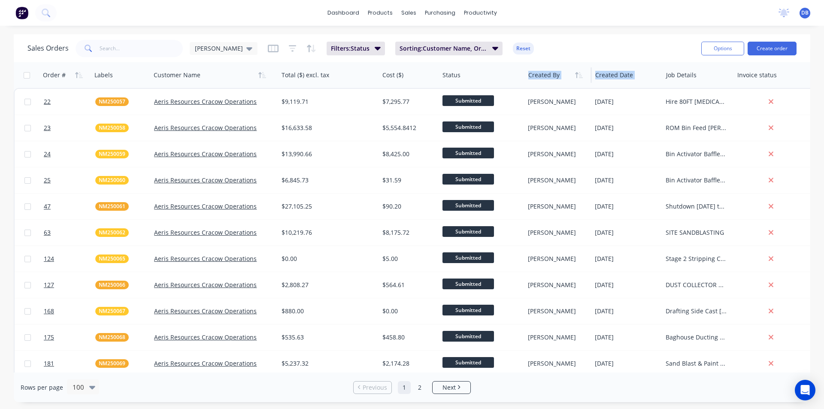
drag, startPoint x: 693, startPoint y: 79, endPoint x: 539, endPoint y: 75, distance: 154.1
click at [539, 75] on div "Order # Labels Customer Name Total ($) excl. tax Cost ($) Status Created By Cre…" at bounding box center [442, 75] width 856 height 26
click at [686, 78] on div at bounding box center [696, 75] width 61 height 17
drag, startPoint x: 683, startPoint y: 77, endPoint x: 546, endPoint y: 76, distance: 136.9
click at [540, 76] on div "Order # Labels Customer Name Total ($) excl. tax Cost ($) Status Created By Cre…" at bounding box center [442, 75] width 856 height 26
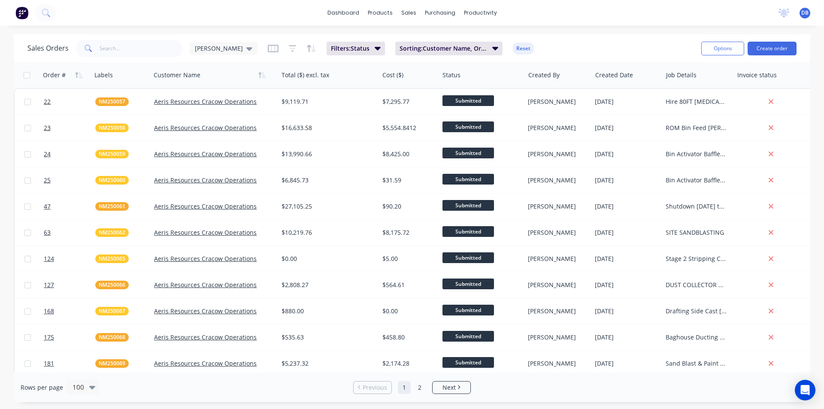
click at [573, 45] on div "Sales Orders [PERSON_NAME]: Status Sorting: Customer Name, Order # Reset" at bounding box center [360, 48] width 667 height 21
click at [246, 51] on icon at bounding box center [249, 48] width 6 height 9
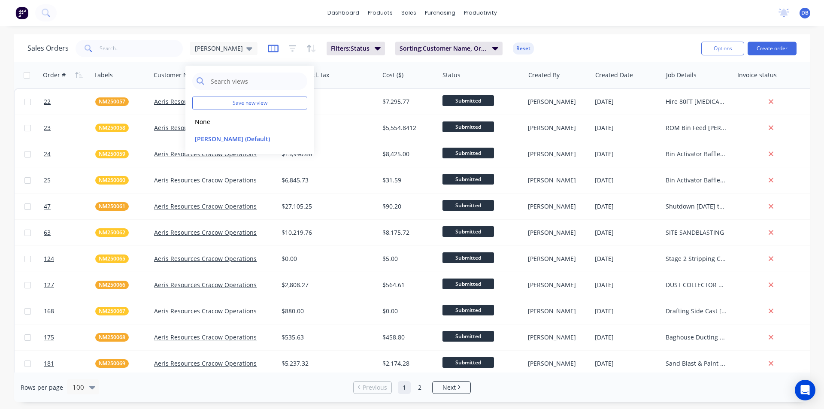
click at [268, 51] on icon "button" at bounding box center [273, 49] width 11 height 8
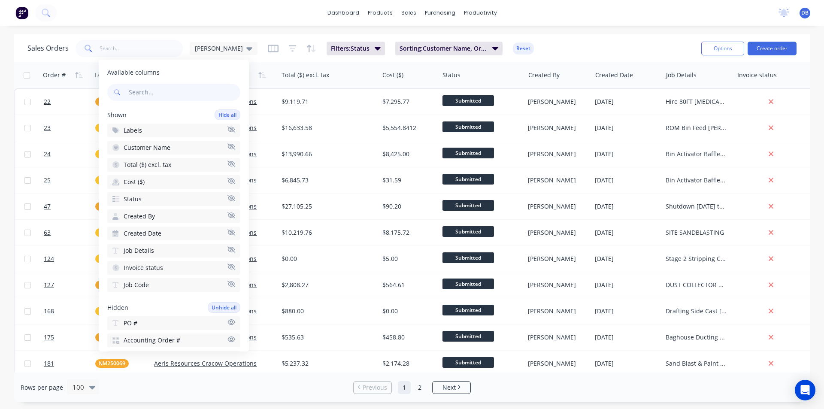
click at [251, 32] on div "dashboard products sales purchasing productivity dashboard products Product Cat…" at bounding box center [412, 204] width 824 height 409
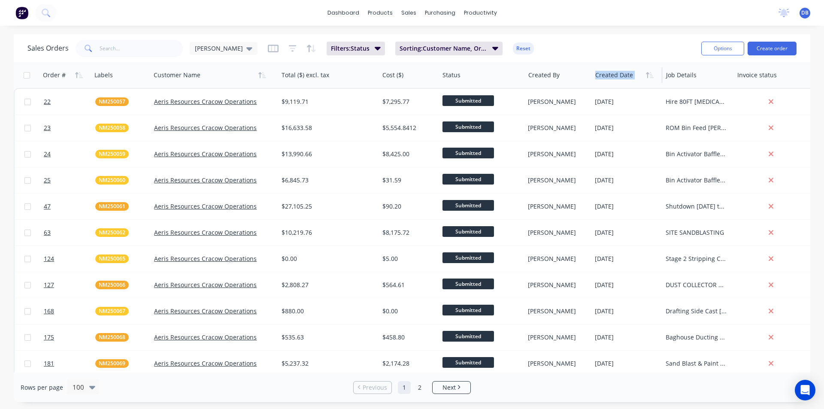
drag, startPoint x: 692, startPoint y: 78, endPoint x: 621, endPoint y: 79, distance: 71.7
click at [621, 79] on div "Order # Labels Customer Name Total ($) excl. tax Cost ($) Status Created By Cre…" at bounding box center [442, 75] width 856 height 26
click at [641, 52] on div "Sales Orders [PERSON_NAME]: Status Sorting: Customer Name, Order # Reset" at bounding box center [360, 48] width 667 height 21
click at [801, 15] on span "DB" at bounding box center [804, 13] width 7 height 8
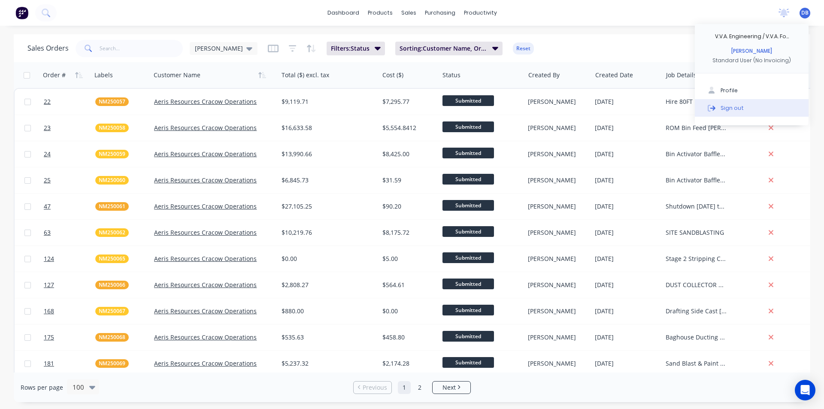
click at [741, 103] on button "Sign out" at bounding box center [752, 107] width 114 height 17
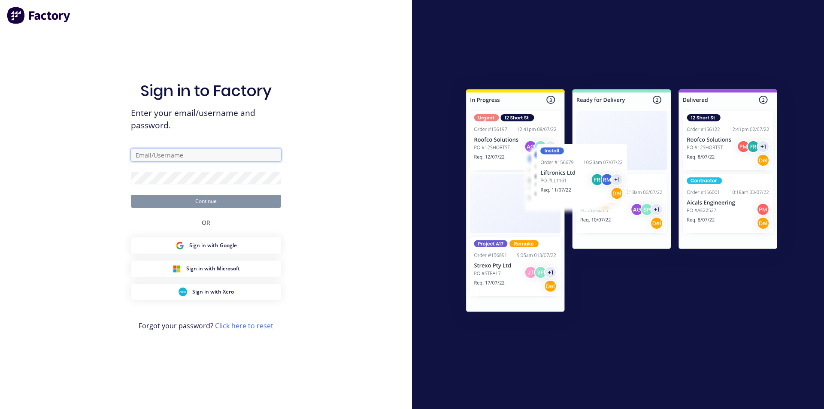
type input "[PERSON_NAME][EMAIL_ADDRESS][DOMAIN_NAME]"
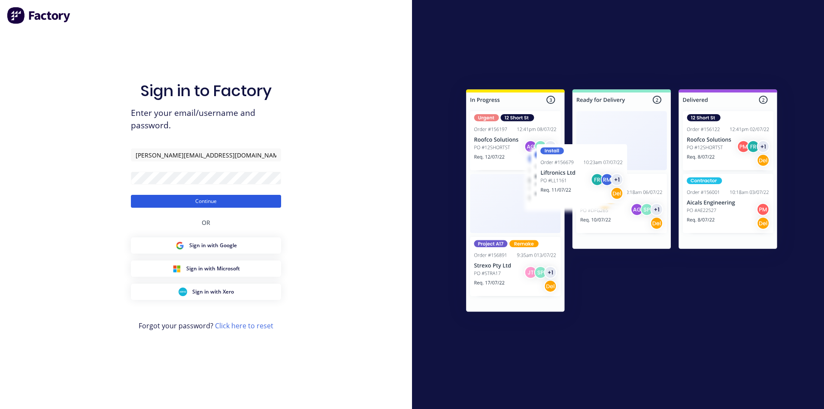
click at [196, 201] on button "Continue" at bounding box center [206, 201] width 150 height 13
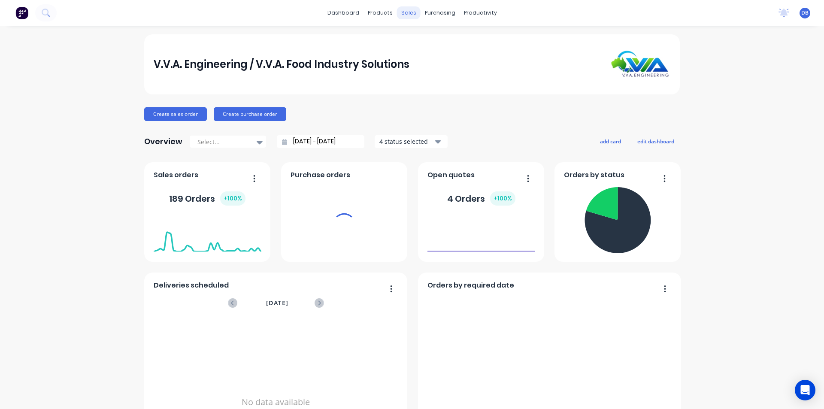
click at [408, 11] on div "sales" at bounding box center [409, 12] width 24 height 13
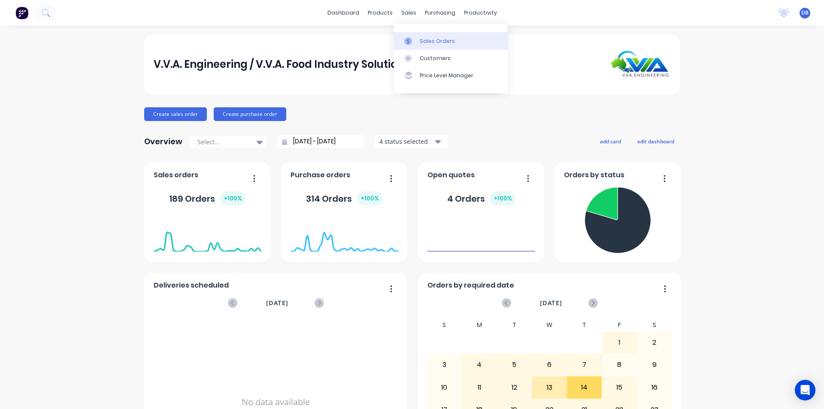
click at [412, 36] on link "Sales Orders" at bounding box center [451, 40] width 114 height 17
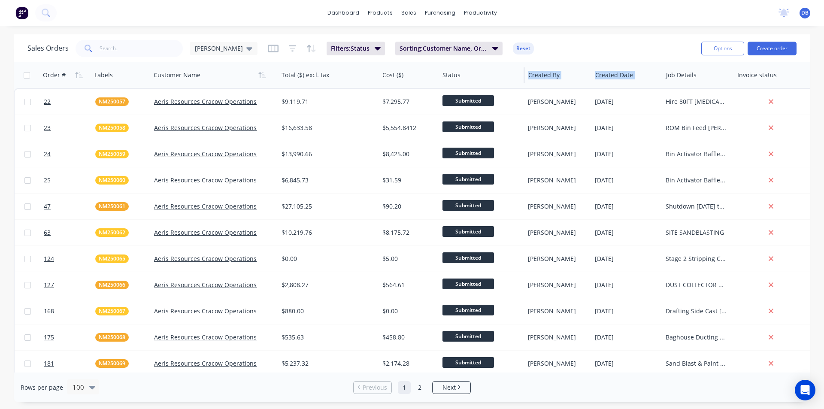
drag, startPoint x: 686, startPoint y: 76, endPoint x: 484, endPoint y: 85, distance: 201.8
click at [484, 85] on div "Order # Labels Customer Name Total ($) excl. tax Cost ($) Status Created By Cre…" at bounding box center [442, 75] width 856 height 26
click at [553, 23] on div "dashboard products sales purchasing productivity dashboard products Product Cat…" at bounding box center [412, 13] width 824 height 26
click at [246, 46] on icon at bounding box center [249, 48] width 6 height 9
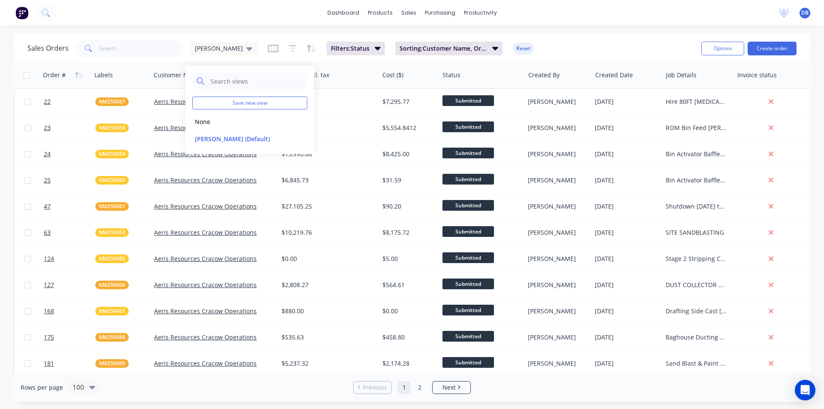
click at [268, 54] on button "button" at bounding box center [273, 49] width 11 height 14
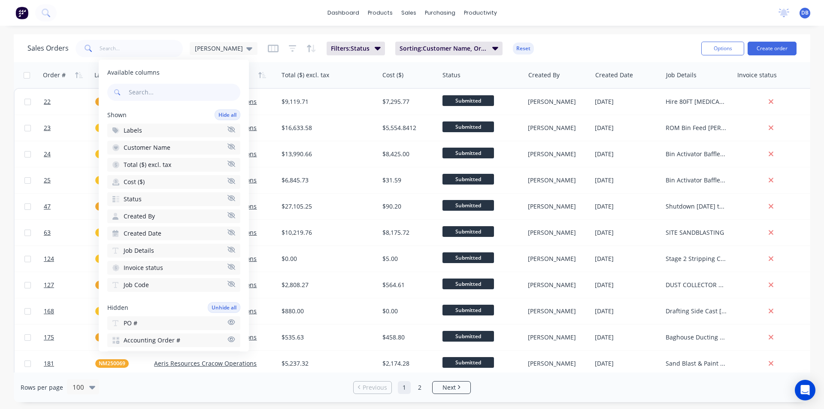
click at [227, 165] on icon "button" at bounding box center [231, 163] width 8 height 6
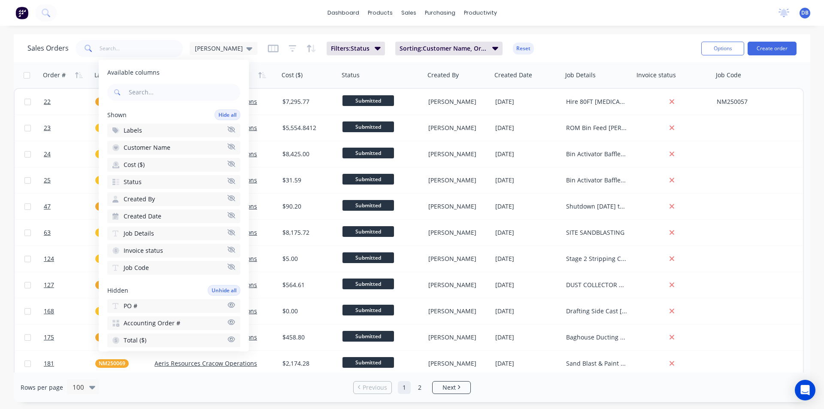
click at [227, 163] on icon "button" at bounding box center [231, 163] width 8 height 6
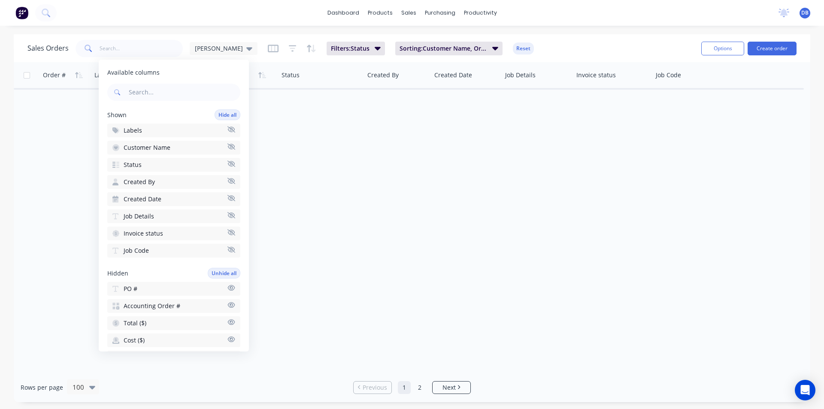
click at [227, 163] on icon "button" at bounding box center [231, 163] width 8 height 6
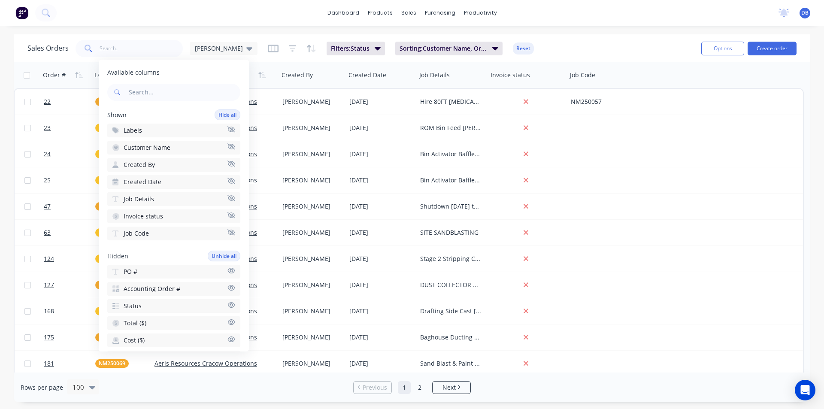
click at [227, 163] on icon "button" at bounding box center [231, 163] width 8 height 6
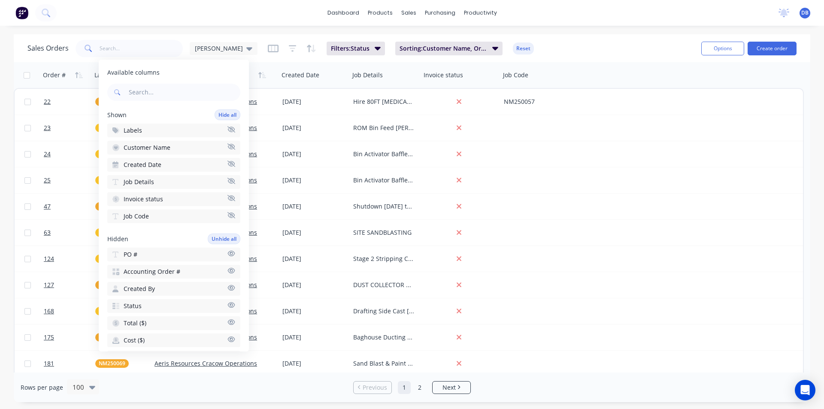
click at [227, 163] on icon "button" at bounding box center [231, 163] width 8 height 6
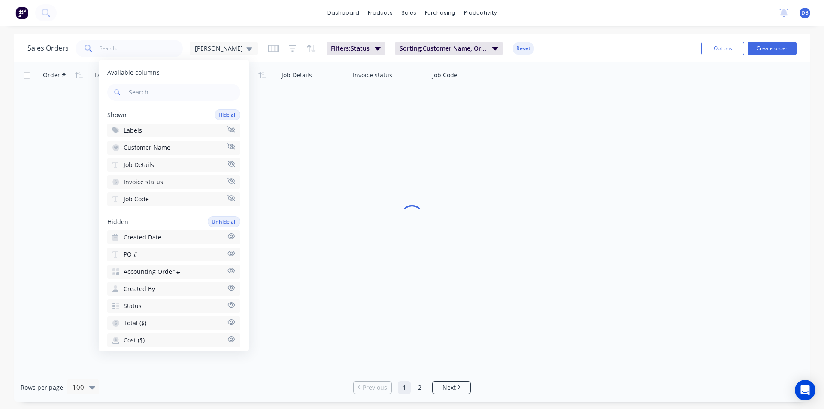
click at [227, 163] on icon "button" at bounding box center [231, 163] width 8 height 6
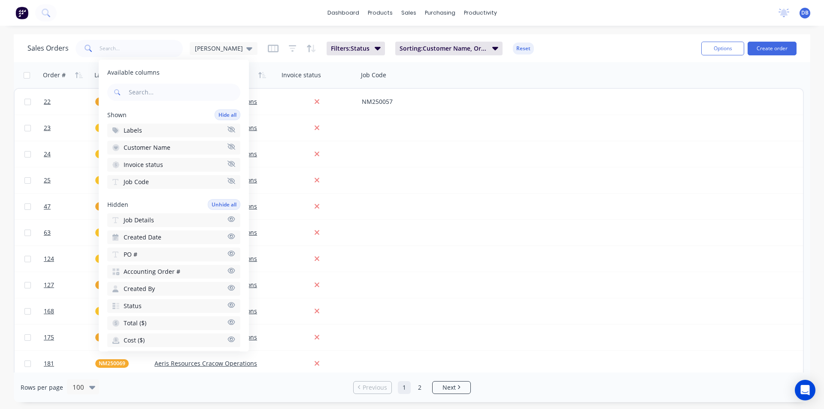
click at [227, 163] on icon "button" at bounding box center [231, 163] width 8 height 6
click at [227, 146] on icon "button" at bounding box center [231, 146] width 8 height 6
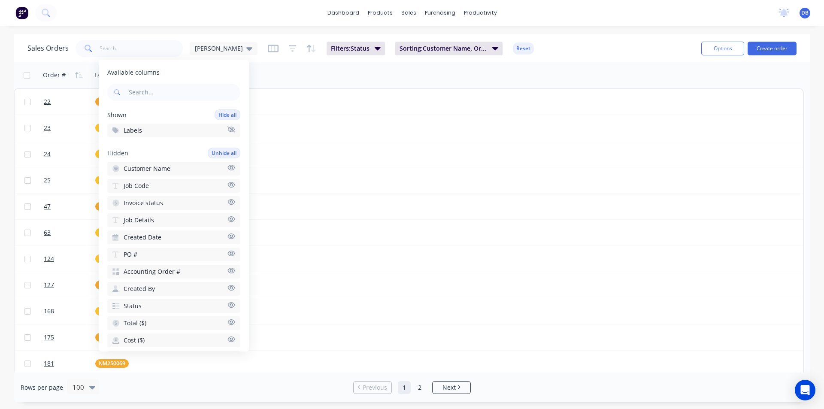
click at [227, 183] on icon "button" at bounding box center [231, 184] width 8 height 6
click at [227, 186] on icon "button" at bounding box center [231, 184] width 8 height 6
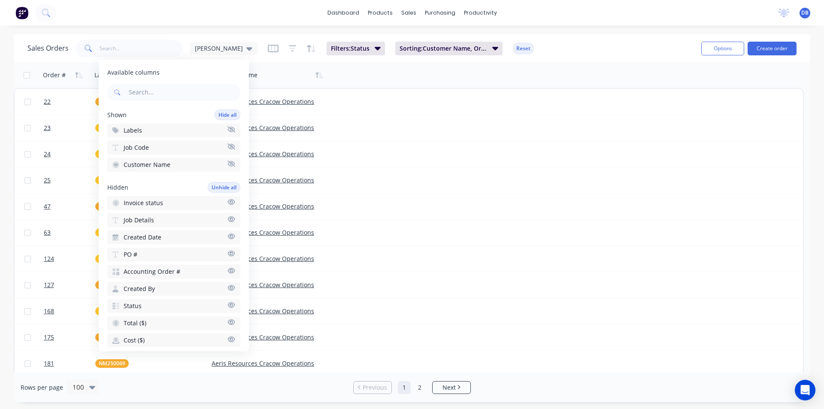
click at [227, 218] on icon "button" at bounding box center [231, 219] width 8 height 6
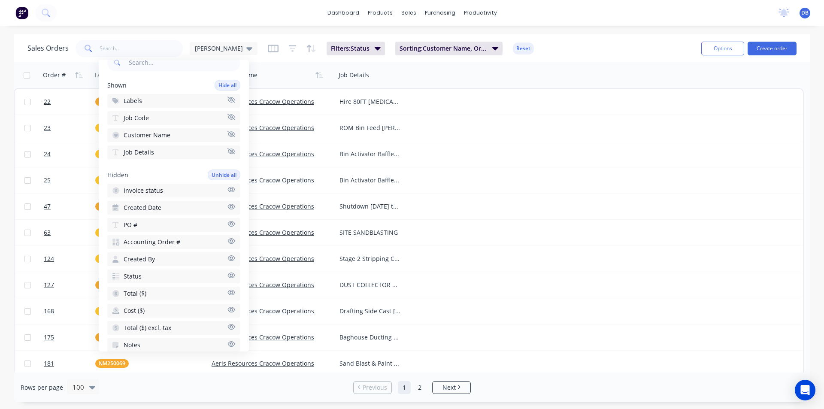
scroll to position [43, 0]
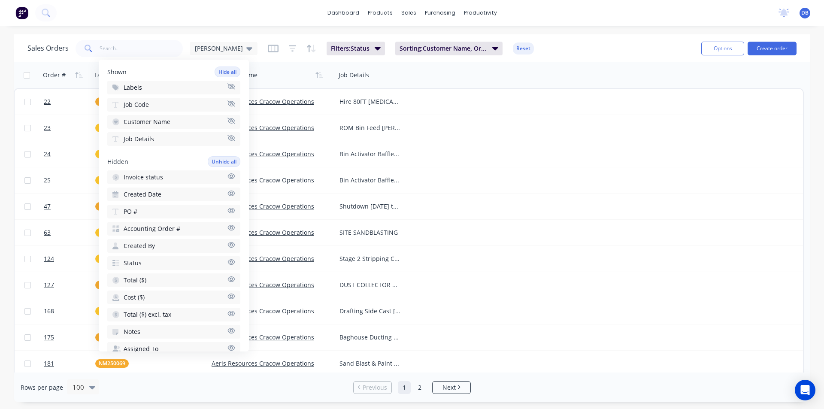
click at [228, 296] on icon "button" at bounding box center [231, 296] width 7 height 6
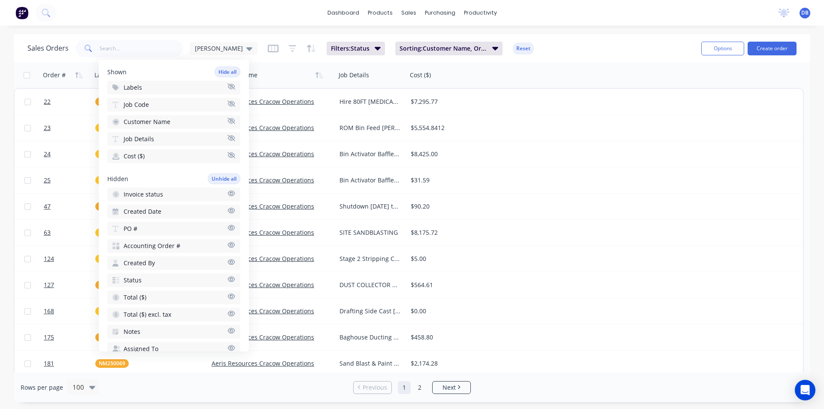
click at [228, 313] on icon "button" at bounding box center [231, 314] width 7 height 6
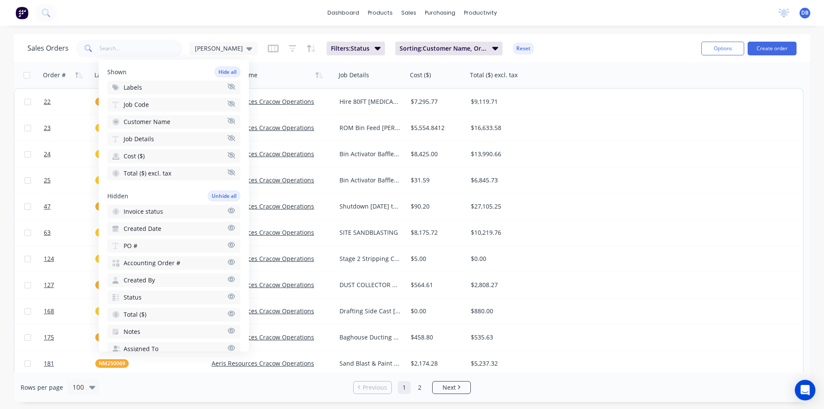
click at [227, 245] on icon "button" at bounding box center [231, 245] width 8 height 6
click at [227, 280] on icon "button" at bounding box center [231, 279] width 8 height 6
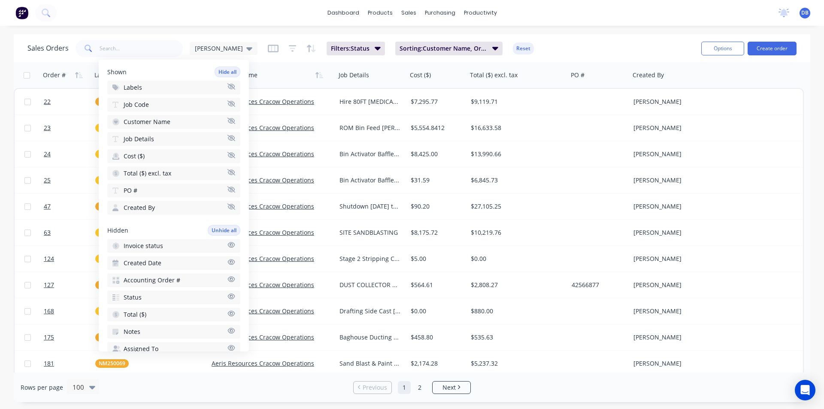
click at [227, 296] on icon "button" at bounding box center [231, 296] width 8 height 6
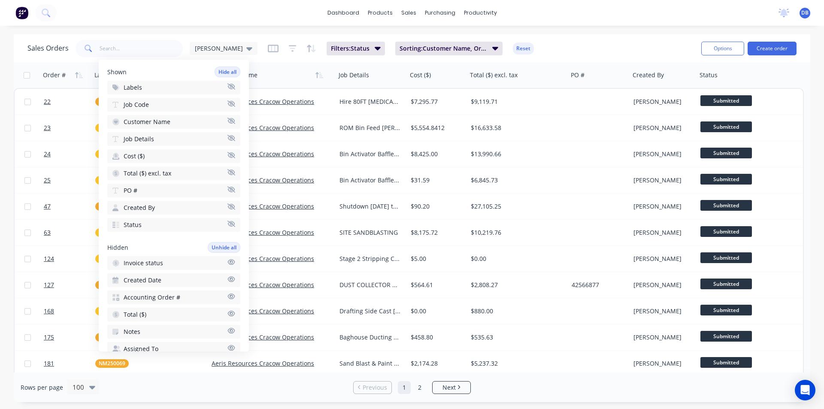
click at [511, 384] on div "Rows per page 100 Previous 1 2 Next" at bounding box center [412, 387] width 796 height 30
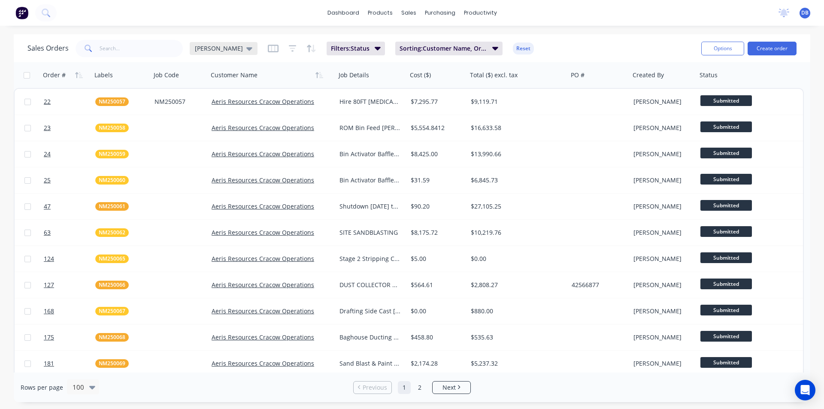
click at [246, 50] on icon at bounding box center [249, 48] width 6 height 9
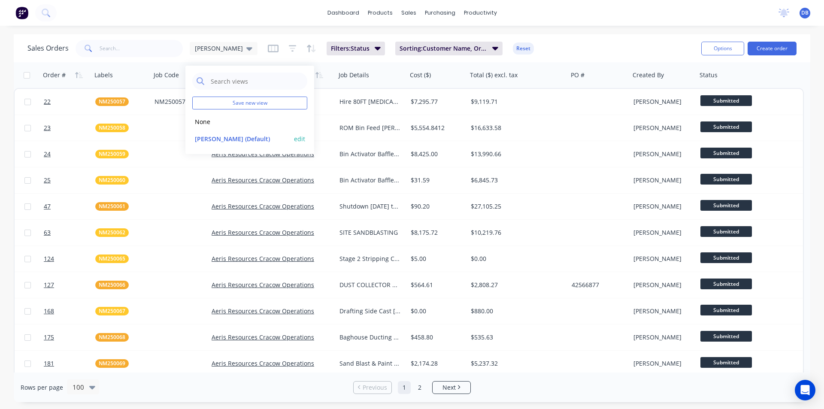
click at [297, 139] on button "edit" at bounding box center [299, 138] width 11 height 9
click at [356, 121] on button "Update" at bounding box center [359, 119] width 57 height 14
click at [571, 42] on div "Sales Orders [PERSON_NAME]: Status Sorting: Customer Name, Order # Reset" at bounding box center [360, 48] width 667 height 21
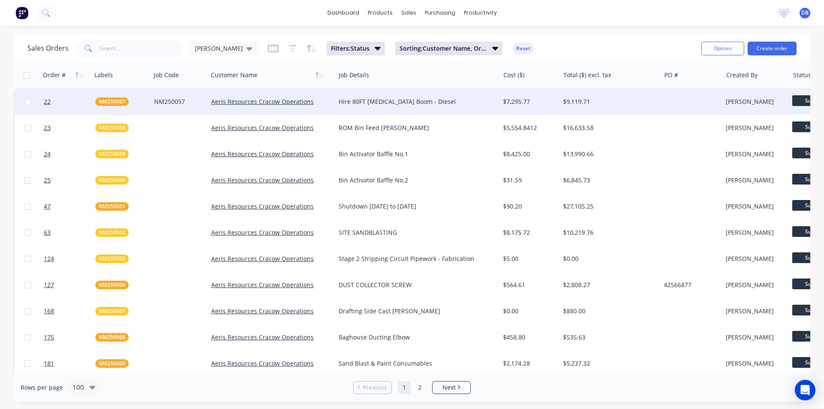
drag, startPoint x: 406, startPoint y: 73, endPoint x: 501, endPoint y: 92, distance: 97.3
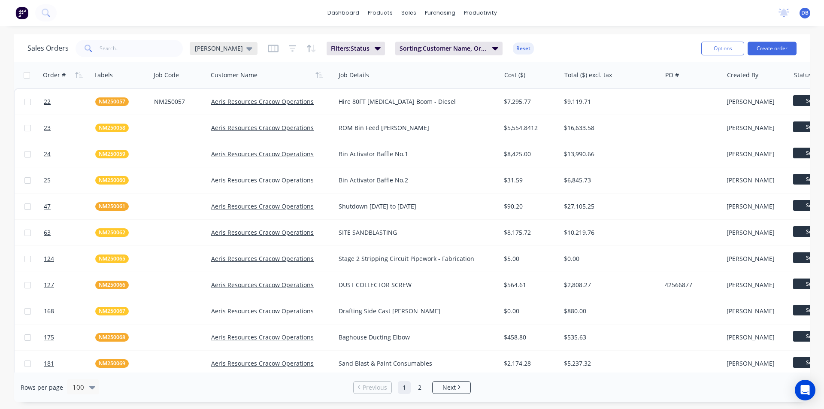
click at [246, 46] on icon at bounding box center [249, 48] width 6 height 9
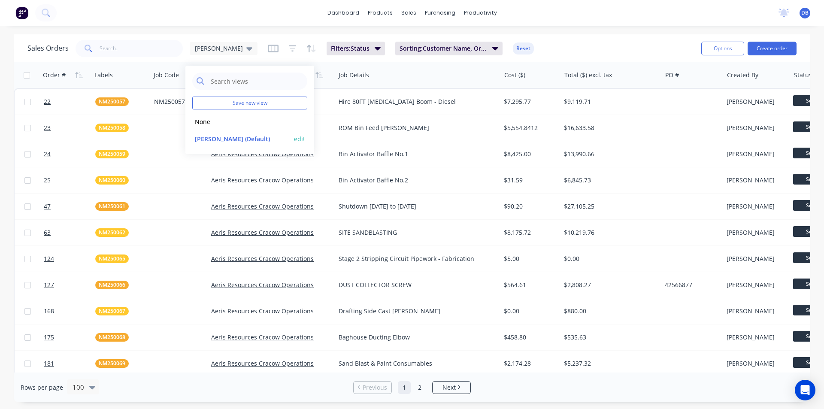
click at [298, 139] on button "edit" at bounding box center [299, 138] width 11 height 9
click at [356, 118] on button "Update" at bounding box center [359, 119] width 57 height 14
click at [592, 30] on div "dashboard products sales purchasing productivity dashboard products Product Cat…" at bounding box center [412, 204] width 824 height 409
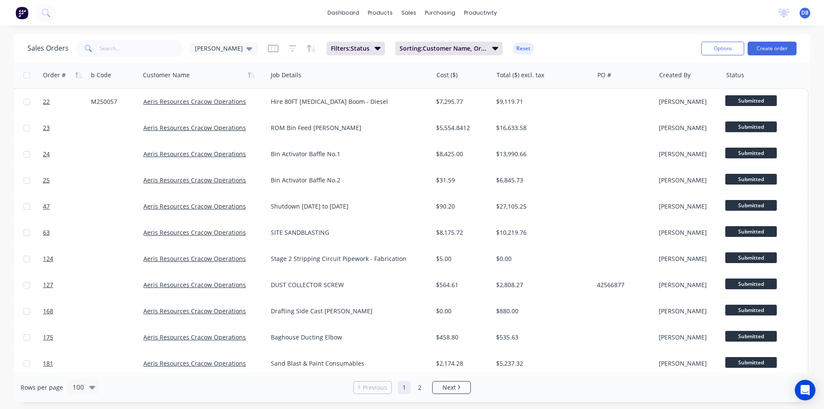
scroll to position [0, 0]
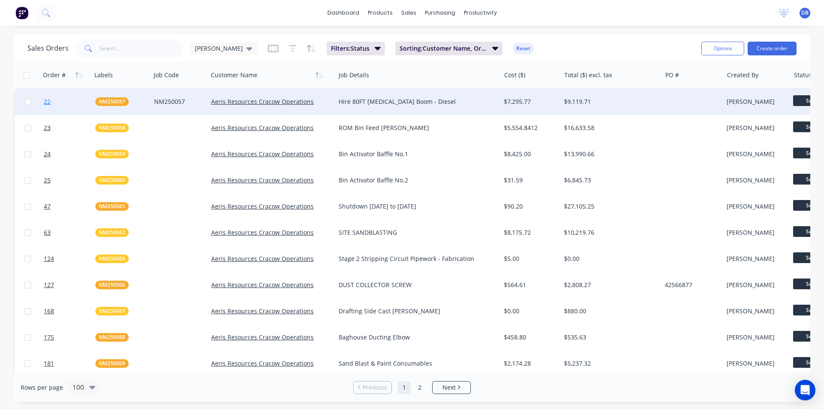
click at [50, 98] on span "22" at bounding box center [47, 101] width 7 height 9
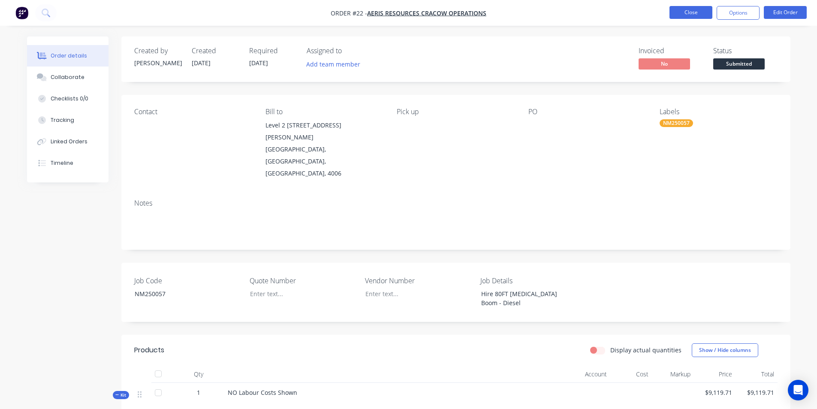
click at [685, 11] on button "Close" at bounding box center [691, 12] width 43 height 13
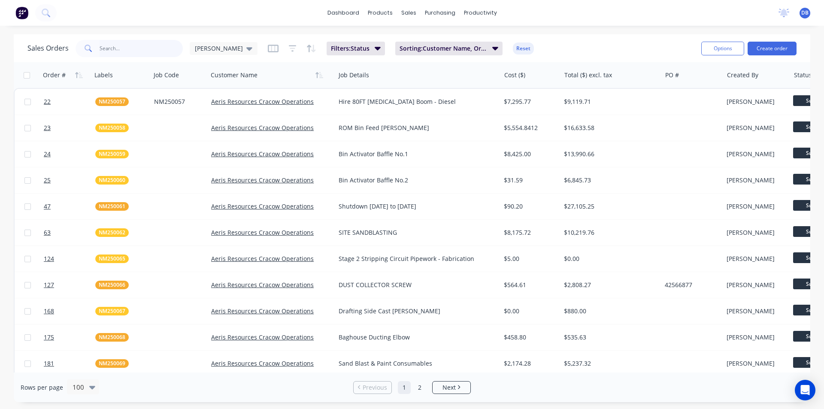
click at [120, 46] on input "text" at bounding box center [142, 48] width 84 height 17
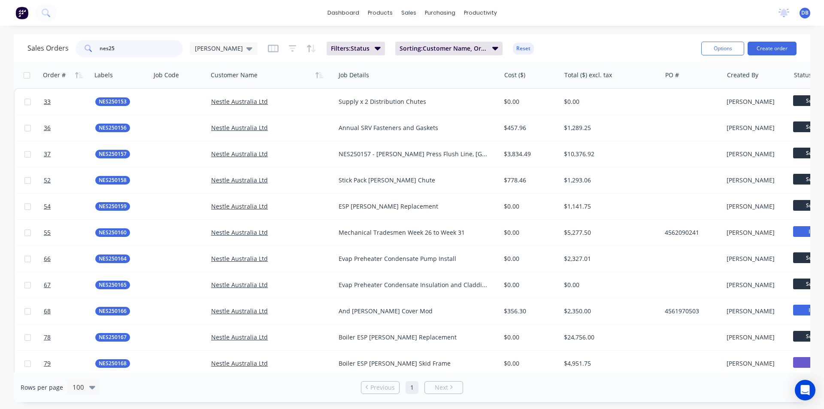
type input "nes25"
